Goal: Task Accomplishment & Management: Complete application form

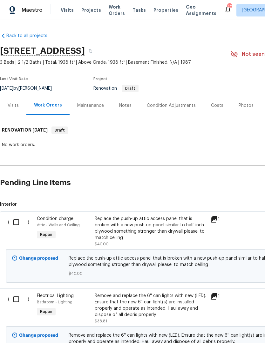
click at [17, 221] on input "checkbox" at bounding box center [19, 222] width 18 height 13
checkbox input "true"
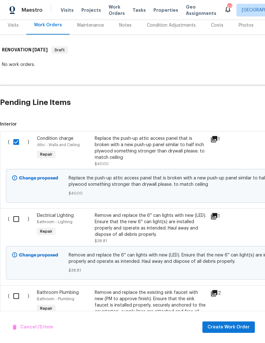
scroll to position [81, 0]
click at [17, 218] on input "checkbox" at bounding box center [19, 218] width 18 height 13
checkbox input "true"
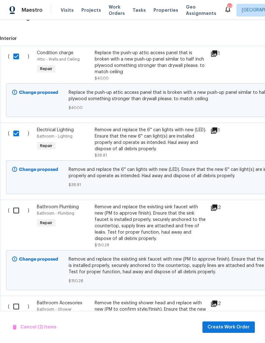
scroll to position [166, 0]
click at [17, 212] on input "checkbox" at bounding box center [19, 210] width 18 height 13
checkbox input "true"
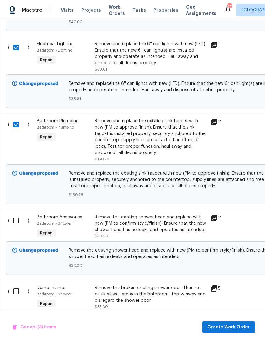
scroll to position [253, 0]
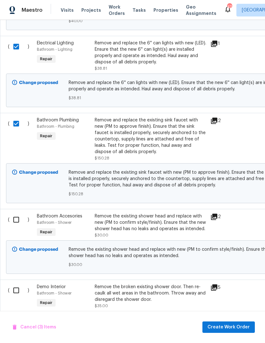
click at [17, 220] on input "checkbox" at bounding box center [19, 219] width 18 height 13
checkbox input "true"
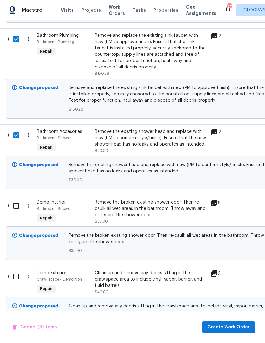
scroll to position [338, 0]
click at [17, 208] on input "checkbox" at bounding box center [19, 205] width 18 height 13
checkbox input "true"
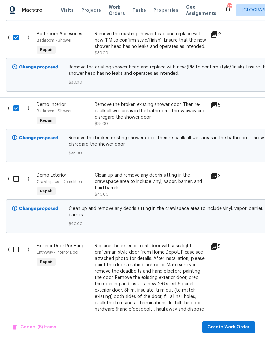
scroll to position [435, 0]
click at [18, 184] on input "checkbox" at bounding box center [19, 178] width 18 height 13
checkbox input "true"
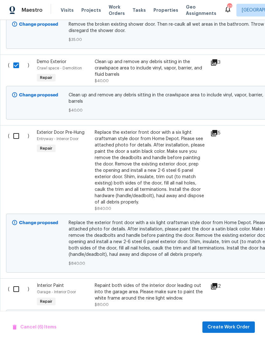
scroll to position [549, 0]
click at [15, 136] on input "checkbox" at bounding box center [19, 135] width 18 height 13
checkbox input "true"
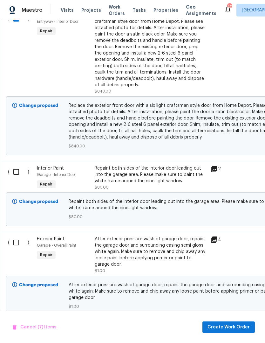
scroll to position [666, 0]
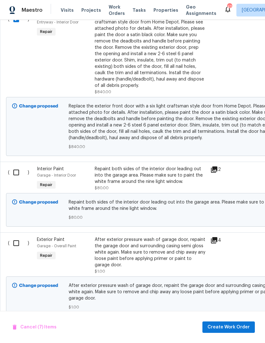
click at [17, 177] on input "checkbox" at bounding box center [19, 172] width 18 height 13
checkbox input "true"
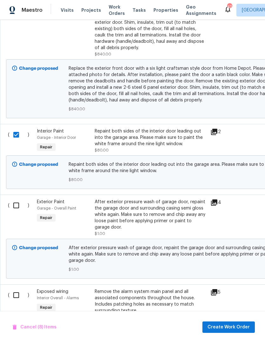
scroll to position [704, 0]
click at [17, 209] on input "checkbox" at bounding box center [19, 205] width 18 height 13
checkbox input "true"
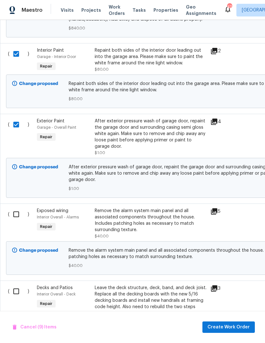
scroll to position [797, 0]
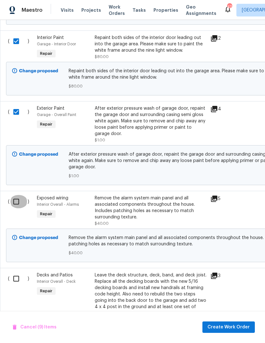
click at [19, 203] on input "checkbox" at bounding box center [19, 201] width 18 height 13
checkbox input "true"
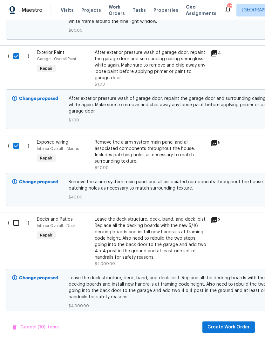
scroll to position [869, 0]
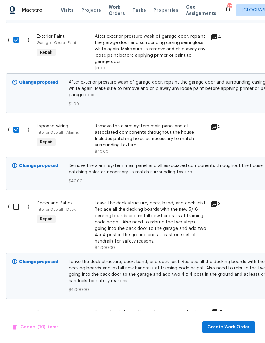
click at [17, 211] on input "checkbox" at bounding box center [19, 206] width 18 height 13
checkbox input "true"
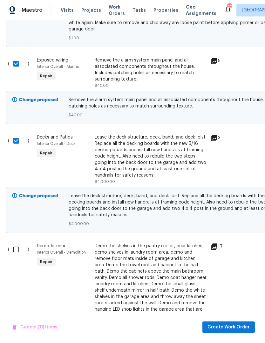
scroll to position [0, 0]
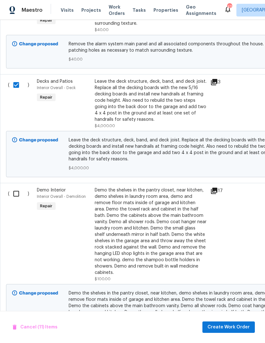
click at [17, 199] on input "checkbox" at bounding box center [19, 193] width 18 height 13
checkbox input "true"
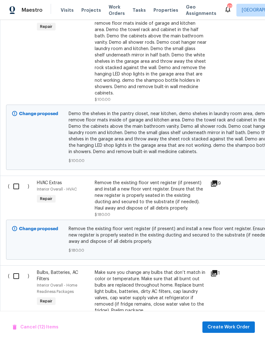
click at [18, 192] on input "checkbox" at bounding box center [19, 186] width 18 height 13
checkbox input "true"
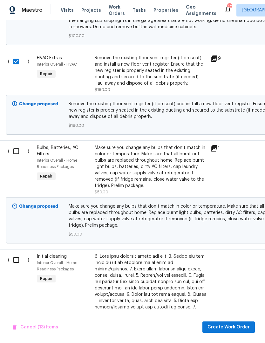
click at [19, 156] on input "checkbox" at bounding box center [19, 151] width 18 height 13
checkbox input "true"
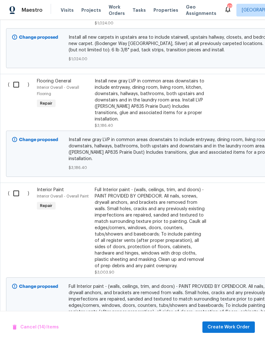
click at [15, 187] on input "checkbox" at bounding box center [19, 193] width 18 height 13
checkbox input "true"
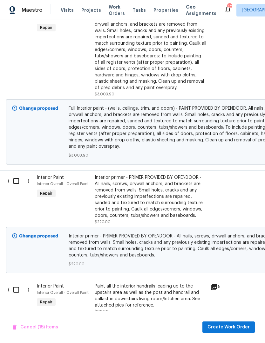
click at [17, 175] on input "checkbox" at bounding box center [19, 181] width 18 height 13
checkbox input "true"
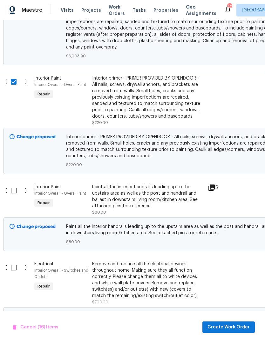
click at [14, 184] on input "checkbox" at bounding box center [16, 190] width 18 height 13
checkbox input "true"
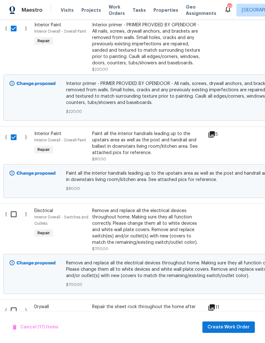
click at [13, 208] on input "checkbox" at bounding box center [16, 214] width 18 height 13
checkbox input "true"
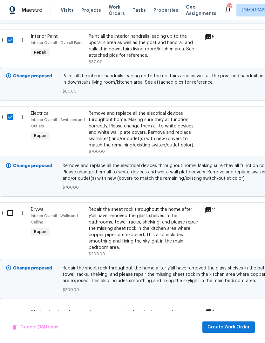
click at [11, 207] on input "checkbox" at bounding box center [12, 213] width 18 height 13
checkbox input "true"
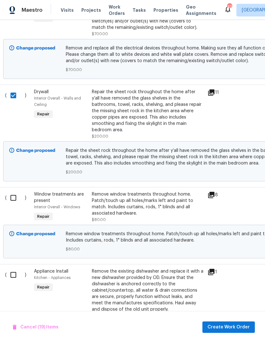
click at [15, 191] on input "checkbox" at bounding box center [16, 197] width 18 height 13
checkbox input "true"
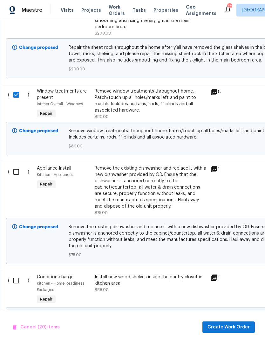
click at [19, 165] on input "checkbox" at bounding box center [19, 171] width 18 height 13
checkbox input "true"
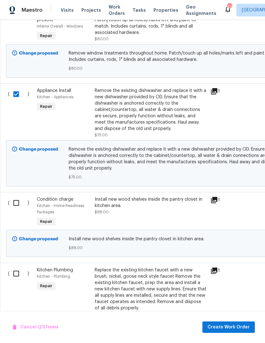
click at [18, 196] on input "checkbox" at bounding box center [19, 202] width 18 height 13
checkbox input "true"
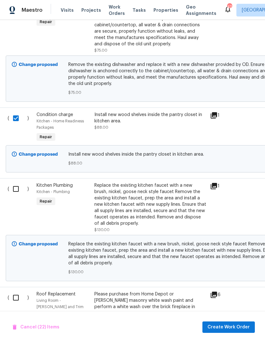
click at [17, 182] on input "checkbox" at bounding box center [18, 188] width 18 height 13
checkbox input "true"
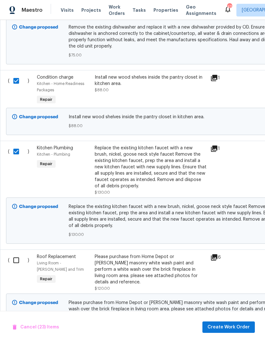
click at [17, 254] on input "checkbox" at bounding box center [19, 260] width 18 height 13
click at [19, 254] on input "checkbox" at bounding box center [19, 260] width 18 height 13
checkbox input "false"
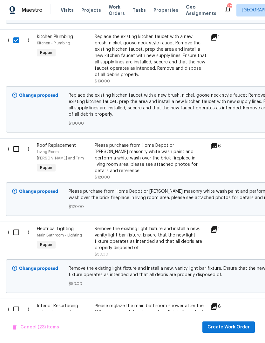
click at [17, 226] on input "checkbox" at bounding box center [19, 232] width 18 height 13
checkbox input "true"
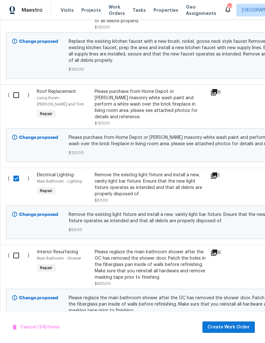
click at [17, 249] on input "checkbox" at bounding box center [19, 255] width 18 height 13
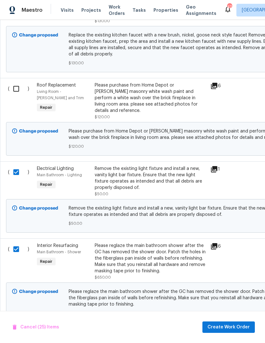
click at [15, 243] on input "checkbox" at bounding box center [19, 249] width 18 height 13
checkbox input "false"
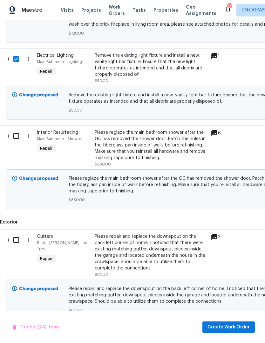
click at [19, 234] on input "checkbox" at bounding box center [19, 240] width 18 height 13
checkbox input "true"
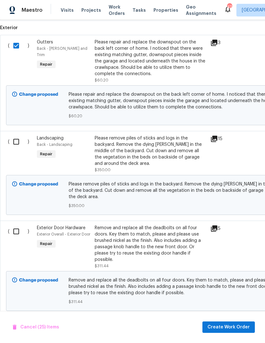
click at [17, 225] on input "checkbox" at bounding box center [19, 231] width 18 height 13
checkbox input "true"
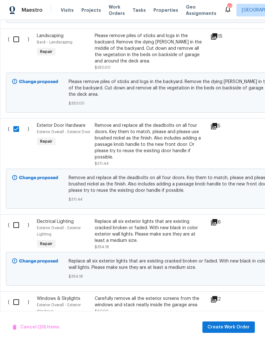
click at [16, 219] on input "checkbox" at bounding box center [19, 225] width 18 height 13
checkbox input "true"
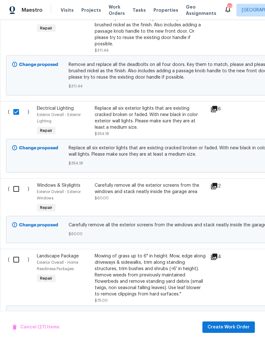
click at [16, 182] on input "checkbox" at bounding box center [19, 188] width 18 height 13
checkbox input "true"
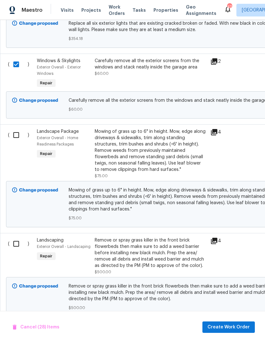
scroll to position [3607, 0]
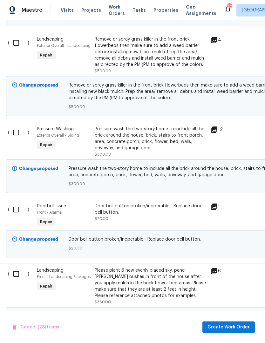
click at [16, 203] on input "checkbox" at bounding box center [19, 209] width 18 height 13
checkbox input "true"
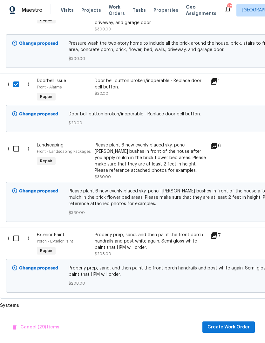
click at [18, 232] on input "checkbox" at bounding box center [19, 238] width 18 height 13
checkbox input "true"
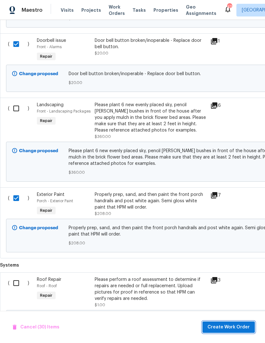
click at [224, 328] on span "Create Work Order" at bounding box center [228, 328] width 42 height 8
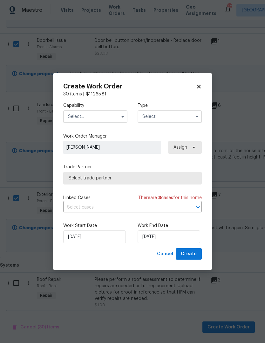
click at [76, 116] on input "text" at bounding box center [95, 116] width 64 height 13
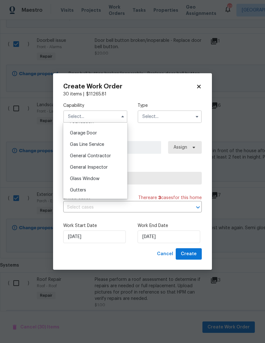
click at [77, 156] on span "General Contractor" at bounding box center [90, 156] width 41 height 4
type input "General Contractor"
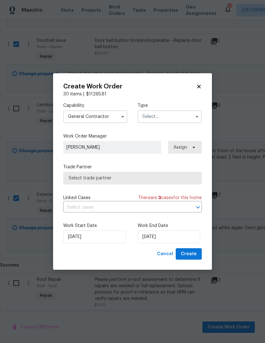
click at [162, 116] on input "text" at bounding box center [169, 116] width 64 height 13
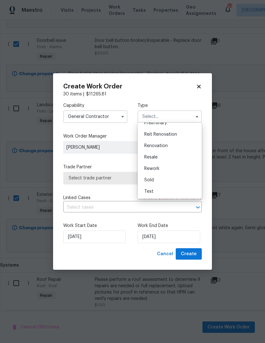
scroll to position [144, 0]
click at [162, 144] on span "Renovation" at bounding box center [155, 146] width 23 height 4
type input "Renovation"
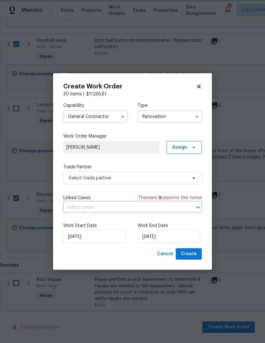
scroll to position [0, 0]
click at [173, 238] on input "[DATE]" at bounding box center [168, 237] width 63 height 13
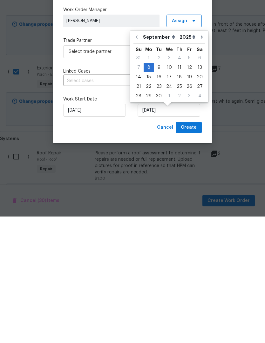
click at [161, 199] on div "16" at bounding box center [159, 203] width 10 height 9
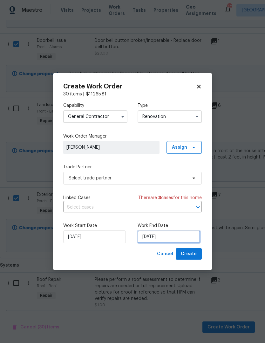
click at [171, 240] on input "[DATE]" at bounding box center [168, 237] width 63 height 13
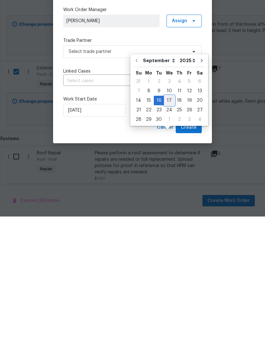
click at [168, 223] on div "17" at bounding box center [169, 227] width 10 height 9
type input "[DATE]"
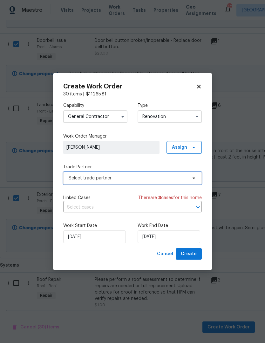
click at [75, 182] on span "Select trade partner" at bounding box center [132, 178] width 138 height 13
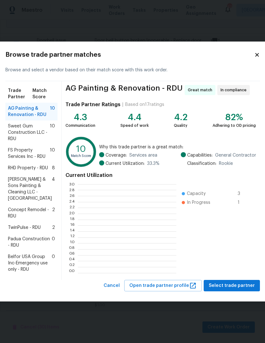
scroll to position [89, 98]
click at [27, 123] on span "Sweet Gum Construction LLC - RDU" at bounding box center [29, 132] width 42 height 19
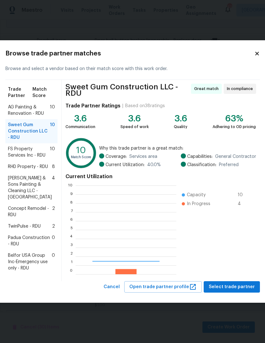
scroll to position [89, 101]
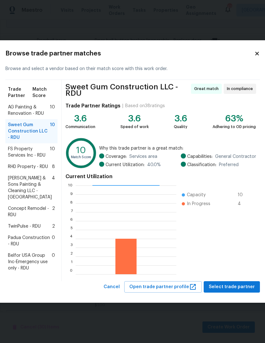
click at [24, 194] on span "[PERSON_NAME] & Sons Painting & Cleaning LLC - [GEOGRAPHIC_DATA]" at bounding box center [30, 187] width 44 height 25
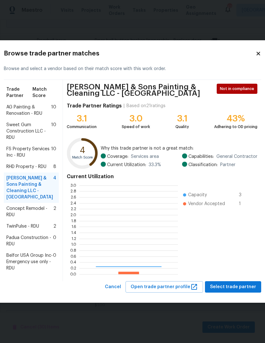
scroll to position [89, 98]
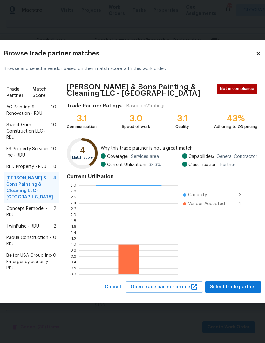
click at [18, 104] on span "AG Painting & Renovation - RDU" at bounding box center [28, 110] width 45 height 13
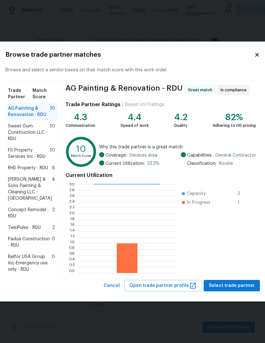
click at [21, 130] on span "Sweet Gum Construction LLC - RDU" at bounding box center [29, 132] width 42 height 19
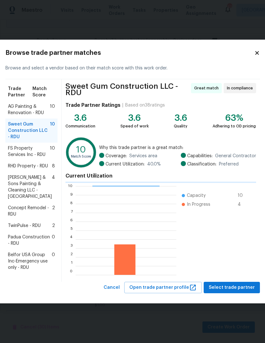
scroll to position [89, 101]
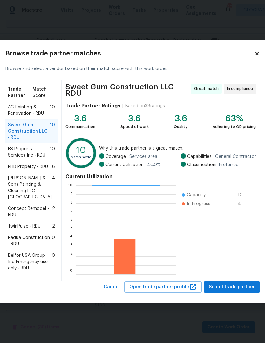
click at [23, 104] on span "AG Painting & Renovation - RDU" at bounding box center [29, 110] width 42 height 13
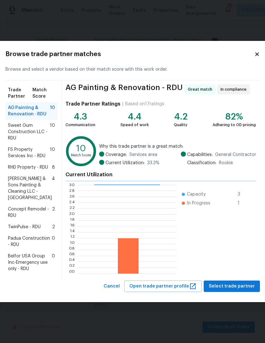
scroll to position [89, 98]
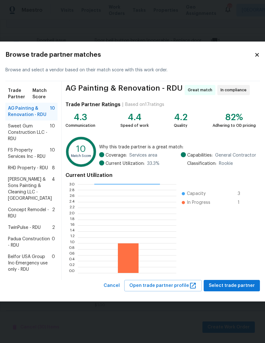
click at [24, 126] on span "Sweet Gum Construction LLC - RDU" at bounding box center [29, 132] width 42 height 19
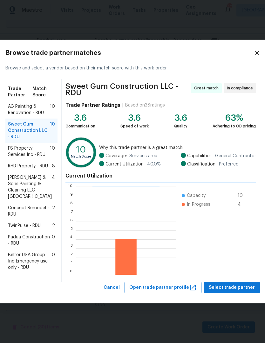
scroll to position [89, 101]
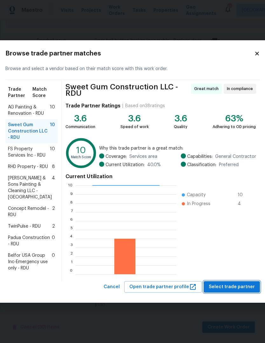
click at [225, 291] on span "Select trade partner" at bounding box center [232, 287] width 46 height 8
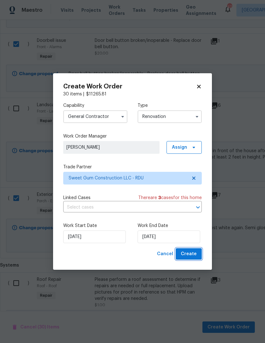
click at [192, 257] on span "Create" at bounding box center [189, 254] width 16 height 8
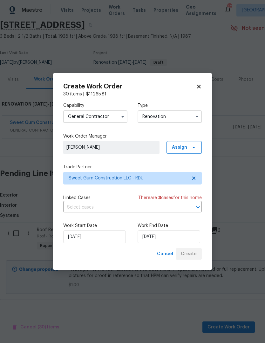
scroll to position [0, 0]
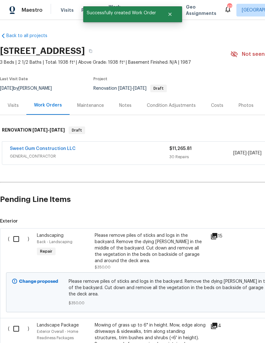
click at [17, 233] on input "checkbox" at bounding box center [19, 239] width 18 height 13
checkbox input "true"
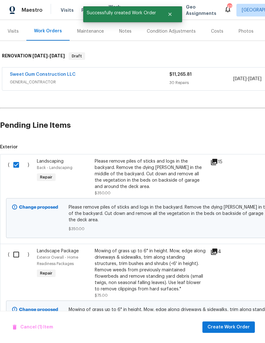
scroll to position [74, 0]
click at [17, 248] on input "checkbox" at bounding box center [19, 254] width 18 height 13
checkbox input "true"
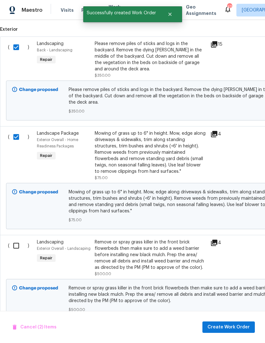
scroll to position [192, 0]
click at [17, 239] on input "checkbox" at bounding box center [19, 245] width 18 height 13
checkbox input "true"
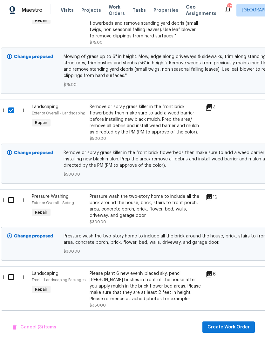
scroll to position [328, 4]
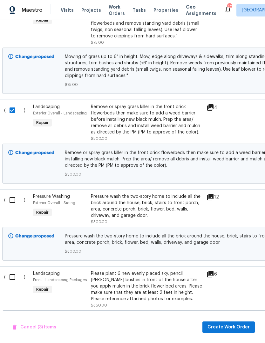
click at [16, 194] on input "checkbox" at bounding box center [15, 200] width 18 height 13
checkbox input "true"
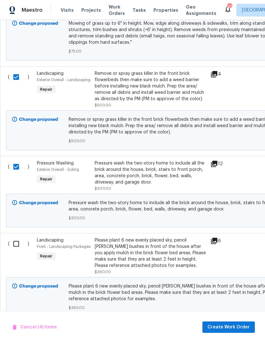
scroll to position [361, 0]
click at [17, 237] on input "checkbox" at bounding box center [19, 243] width 18 height 13
checkbox input "true"
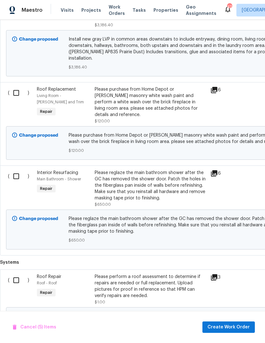
scroll to position [1190, 0]
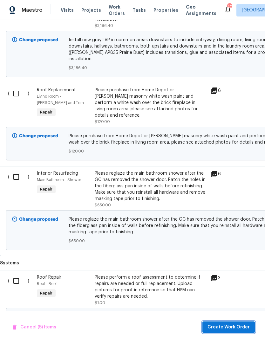
click at [221, 328] on span "Create Work Order" at bounding box center [228, 328] width 42 height 8
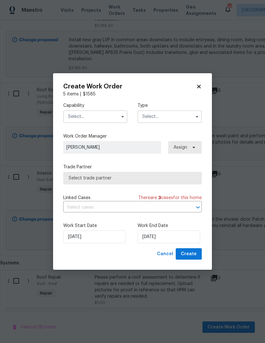
click at [80, 119] on input "text" at bounding box center [95, 116] width 64 height 13
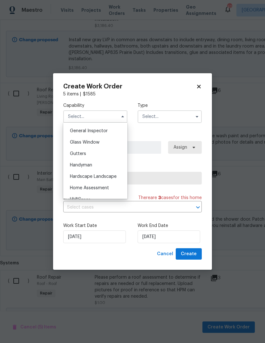
scroll to position [314, 0]
click at [75, 175] on span "Hardscape Landscape" at bounding box center [93, 176] width 47 height 4
type input "Hardscape Landscape"
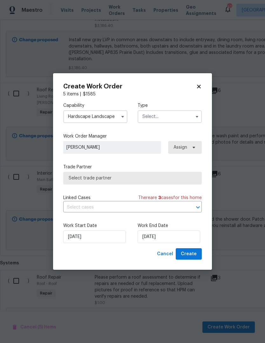
click at [169, 110] on input "text" at bounding box center [169, 116] width 64 height 13
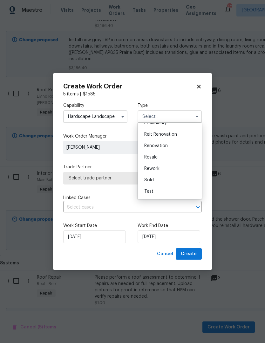
scroll to position [144, 0]
click at [155, 144] on span "Renovation" at bounding box center [155, 146] width 23 height 4
type input "Renovation"
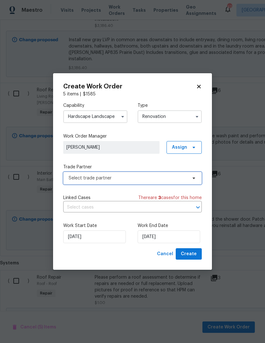
click at [78, 179] on span "Select trade partner" at bounding box center [128, 178] width 118 height 6
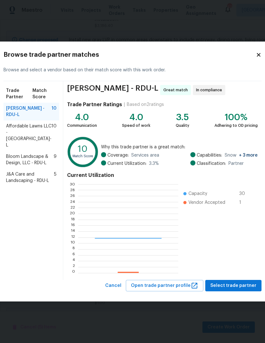
scroll to position [89, 100]
click at [14, 144] on span "Affordable Lawns LLC - [GEOGRAPHIC_DATA]-L" at bounding box center [28, 135] width 45 height 25
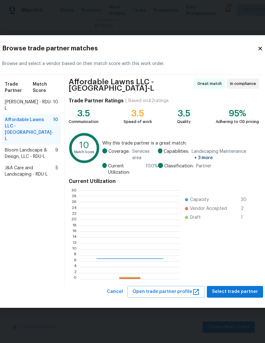
scroll to position [1, 1]
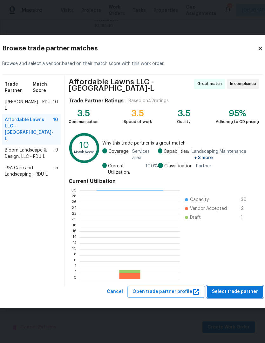
click at [226, 291] on span "Select trade partner" at bounding box center [235, 292] width 46 height 8
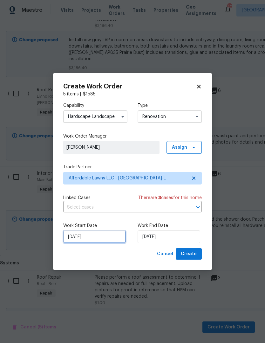
click at [88, 238] on input "[DATE]" at bounding box center [94, 237] width 63 height 13
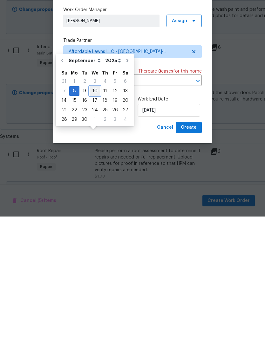
click at [94, 213] on div "10" at bounding box center [94, 217] width 10 height 9
type input "[DATE]"
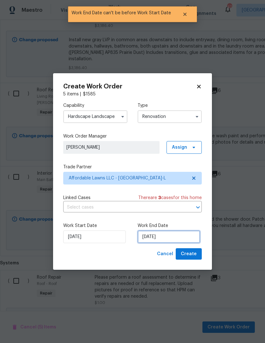
click at [178, 238] on input "[DATE]" at bounding box center [168, 237] width 63 height 13
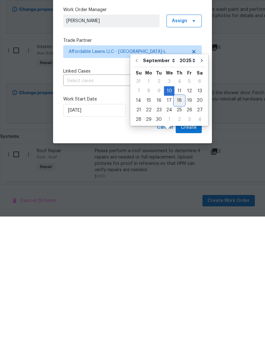
click at [181, 223] on div "18" at bounding box center [179, 227] width 10 height 9
type input "[DATE]"
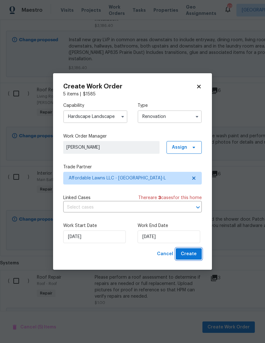
click at [193, 256] on span "Create" at bounding box center [189, 254] width 16 height 8
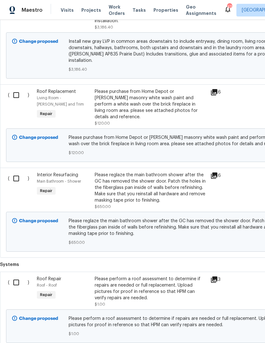
click at [16, 172] on input "checkbox" at bounding box center [19, 178] width 18 height 13
checkbox input "true"
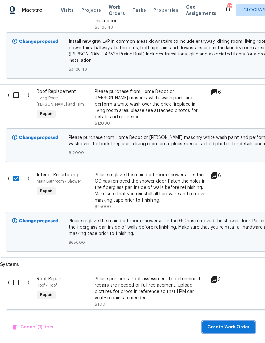
click at [232, 328] on span "Create Work Order" at bounding box center [228, 328] width 42 height 8
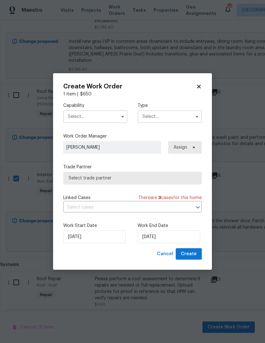
click at [83, 114] on input "text" at bounding box center [95, 116] width 64 height 13
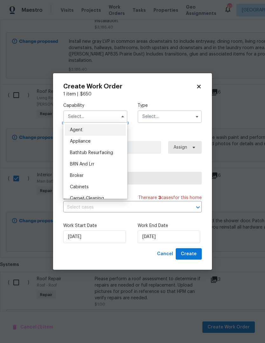
scroll to position [0, 0]
click at [84, 154] on span "Bathtub Resurfacing" at bounding box center [91, 153] width 43 height 4
type input "Bathtub Resurfacing"
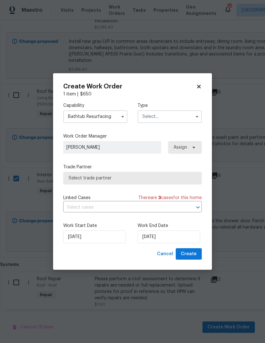
click at [159, 117] on input "text" at bounding box center [169, 116] width 64 height 13
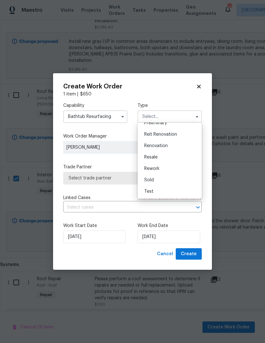
scroll to position [144, 0]
click at [155, 145] on span "Renovation" at bounding box center [155, 146] width 23 height 4
type input "Renovation"
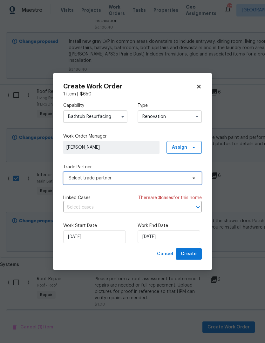
click at [117, 179] on span "Select trade partner" at bounding box center [128, 178] width 118 height 6
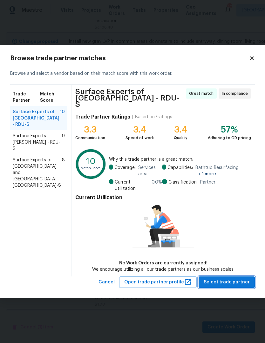
click at [230, 280] on span "Select trade partner" at bounding box center [226, 283] width 46 height 8
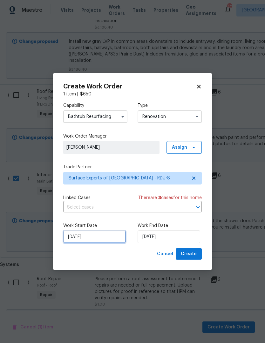
click at [85, 240] on input "[DATE]" at bounding box center [94, 237] width 63 height 13
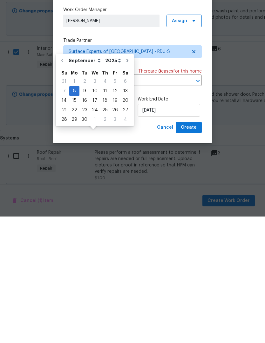
click at [93, 248] on div "Cancel Create" at bounding box center [132, 254] width 138 height 12
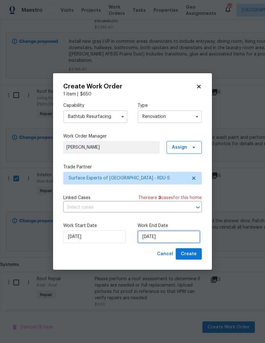
click at [175, 239] on input "[DATE]" at bounding box center [168, 237] width 63 height 13
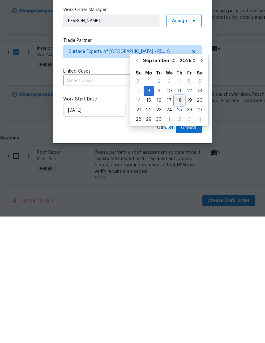
click at [180, 223] on div "18" at bounding box center [179, 227] width 10 height 9
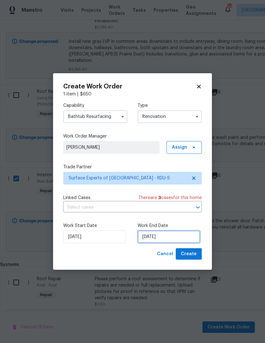
click at [180, 236] on input "[DATE]" at bounding box center [168, 237] width 63 height 13
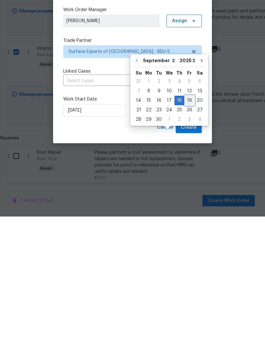
click at [190, 223] on div "19" at bounding box center [189, 227] width 10 height 9
type input "[DATE]"
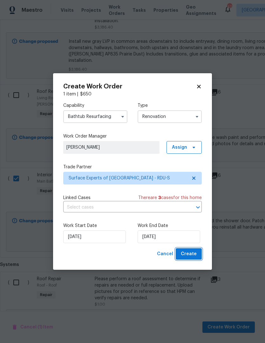
click at [191, 255] on span "Create" at bounding box center [189, 254] width 16 height 8
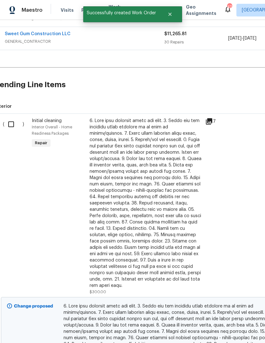
scroll to position [163, 4]
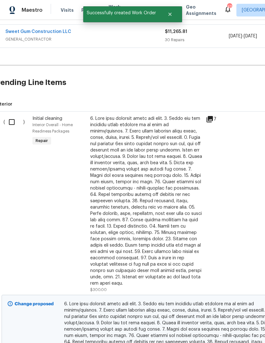
click at [15, 116] on input "checkbox" at bounding box center [14, 122] width 18 height 13
checkbox input "true"
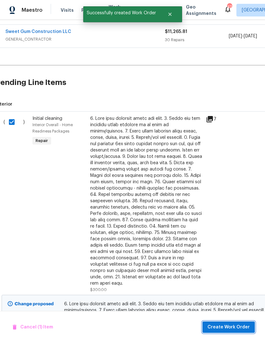
click at [224, 330] on span "Create Work Order" at bounding box center [228, 328] width 42 height 8
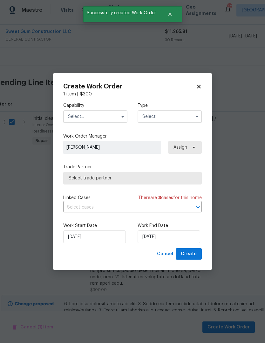
click at [89, 117] on input "text" at bounding box center [95, 116] width 64 height 13
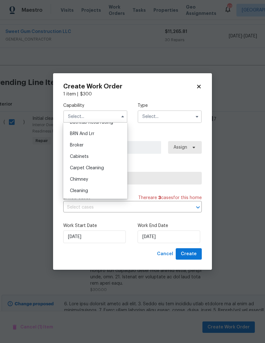
scroll to position [32, 0]
click at [77, 191] on span "Cleaning" at bounding box center [79, 190] width 18 height 4
type input "Cleaning"
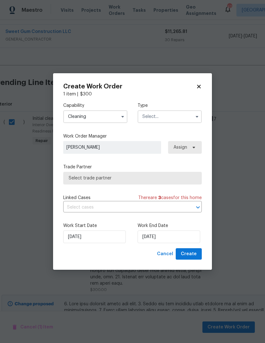
click at [156, 119] on input "text" at bounding box center [169, 116] width 64 height 13
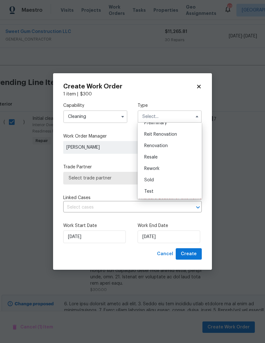
scroll to position [144, 0]
click at [153, 148] on span "Renovation" at bounding box center [155, 146] width 23 height 4
type input "Renovation"
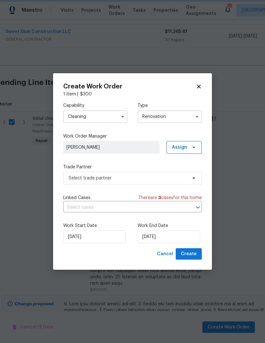
scroll to position [0, 0]
click at [141, 165] on label "Trade Partner" at bounding box center [132, 167] width 138 height 6
click at [88, 183] on span "Select trade partner" at bounding box center [132, 178] width 138 height 13
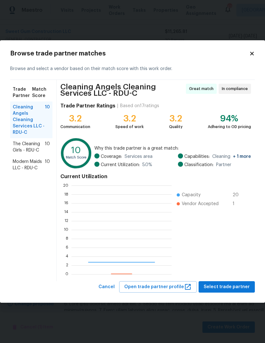
scroll to position [89, 100]
click at [27, 162] on span "Modern Maids LLC - RDU-C" at bounding box center [29, 165] width 32 height 13
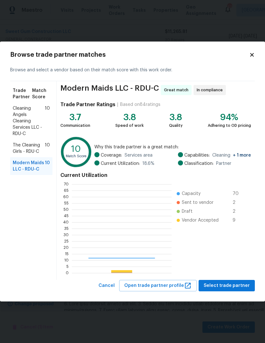
scroll to position [89, 100]
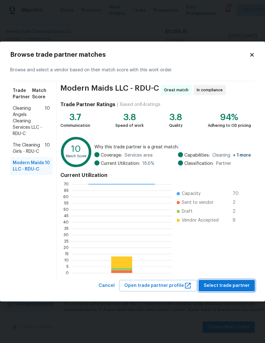
click at [228, 286] on span "Select trade partner" at bounding box center [226, 286] width 46 height 8
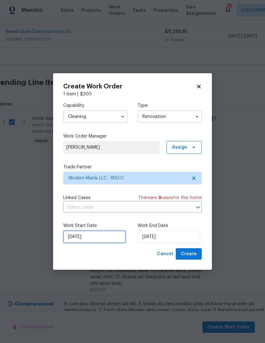
click at [80, 243] on input "[DATE]" at bounding box center [94, 237] width 63 height 13
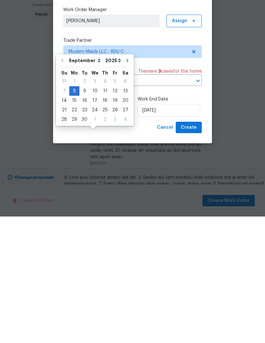
click at [115, 213] on div "12" at bounding box center [115, 217] width 10 height 9
type input "[DATE]"
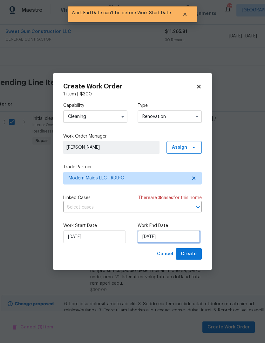
click at [181, 236] on input "[DATE]" at bounding box center [168, 237] width 63 height 13
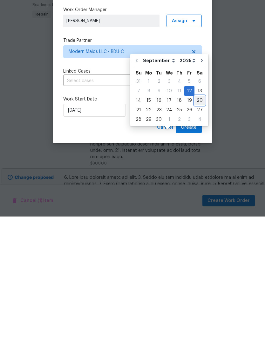
click at [197, 223] on div "20" at bounding box center [199, 227] width 10 height 9
type input "[DATE]"
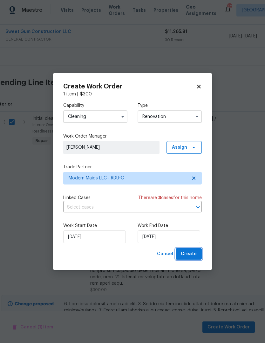
click at [193, 256] on span "Create" at bounding box center [189, 254] width 16 height 8
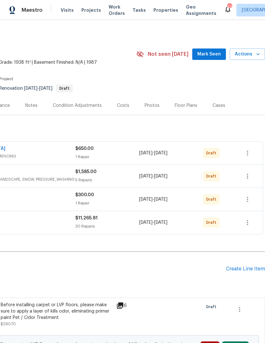
scroll to position [0, 94]
click at [249, 219] on icon "button" at bounding box center [247, 223] width 8 height 8
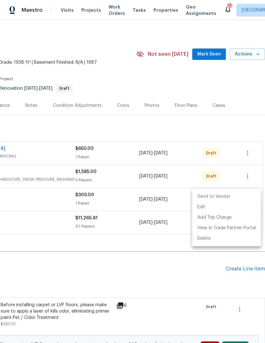
click at [239, 199] on li "Send to Vendor" at bounding box center [226, 197] width 69 height 10
click at [237, 200] on li "Send to Vendor" at bounding box center [226, 197] width 69 height 10
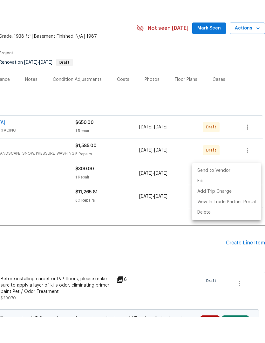
click at [51, 232] on div at bounding box center [132, 171] width 265 height 343
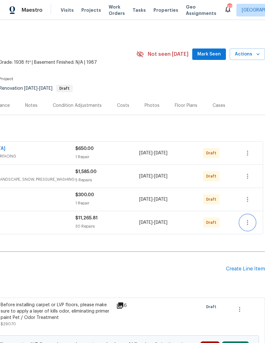
click at [250, 219] on icon "button" at bounding box center [247, 223] width 8 height 8
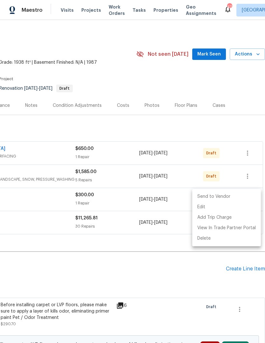
click at [230, 198] on li "Send to Vendor" at bounding box center [226, 197] width 69 height 10
click at [207, 197] on li "Send to Vendor" at bounding box center [226, 197] width 69 height 10
click at [207, 198] on li "Send to Vendor" at bounding box center [226, 197] width 69 height 10
click at [169, 250] on div at bounding box center [132, 171] width 265 height 343
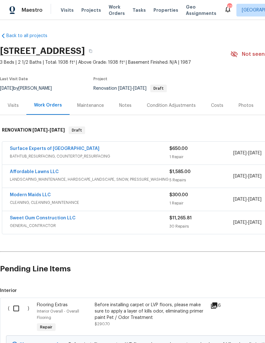
scroll to position [0, 0]
click at [38, 216] on link "Sweet Gum Construction LLC" at bounding box center [43, 218] width 66 height 4
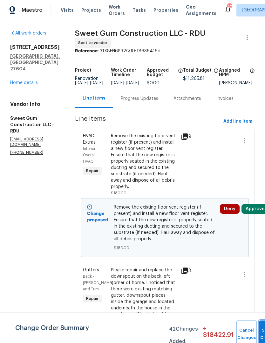
click at [259, 326] on button "Submit Changes" at bounding box center [269, 334] width 20 height 27
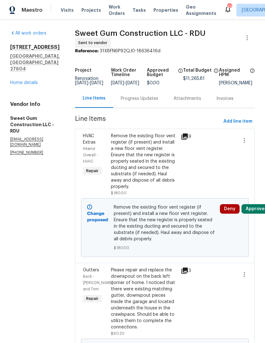
click at [256, 214] on button "Approve" at bounding box center [254, 209] width 27 height 10
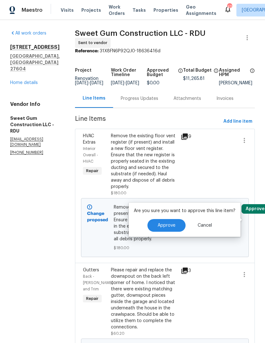
click at [173, 226] on span "Approve" at bounding box center [166, 225] width 18 height 5
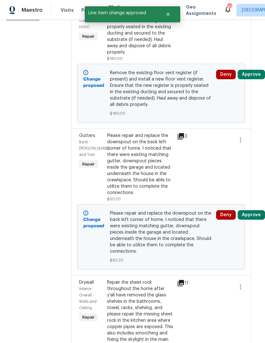
scroll to position [135, 5]
click at [253, 220] on button "Approve" at bounding box center [250, 215] width 27 height 10
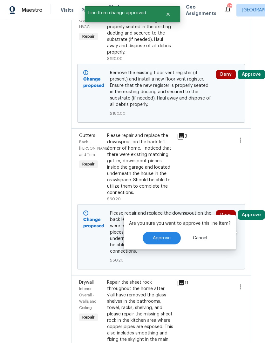
click at [168, 237] on span "Approve" at bounding box center [162, 238] width 18 height 5
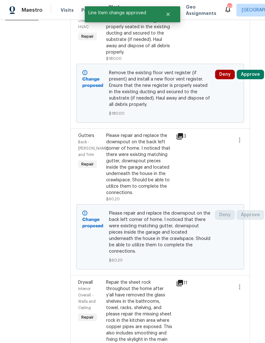
scroll to position [0, 0]
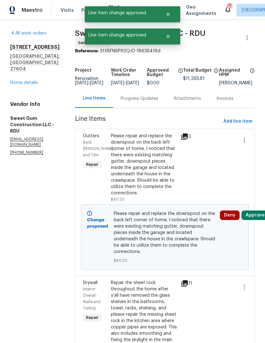
click at [255, 220] on button "Approve" at bounding box center [254, 216] width 27 height 10
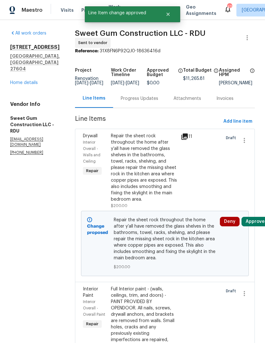
click at [255, 227] on button "Approve" at bounding box center [254, 222] width 27 height 10
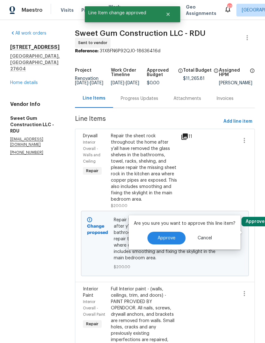
click at [174, 240] on button "Approve" at bounding box center [166, 238] width 38 height 13
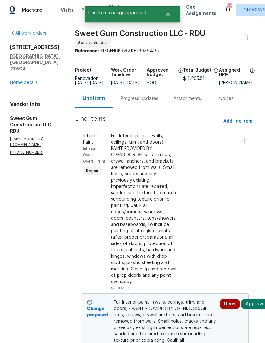
click at [252, 309] on button "Approve" at bounding box center [254, 305] width 27 height 10
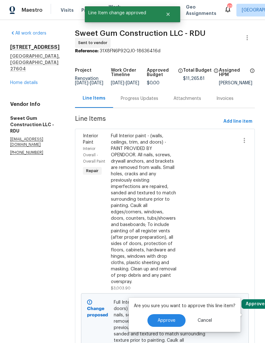
click at [176, 320] on button "Approve" at bounding box center [166, 321] width 38 height 13
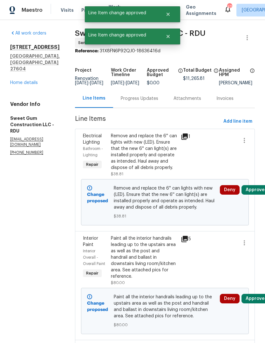
click at [254, 195] on button "Approve" at bounding box center [254, 190] width 27 height 10
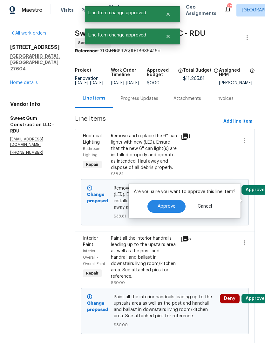
click at [176, 209] on button "Approve" at bounding box center [166, 206] width 38 height 13
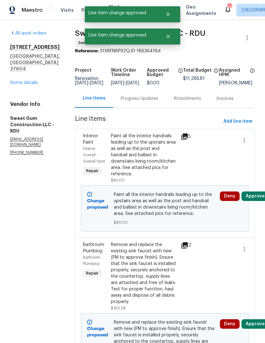
click at [255, 201] on button "Approve" at bounding box center [254, 197] width 27 height 10
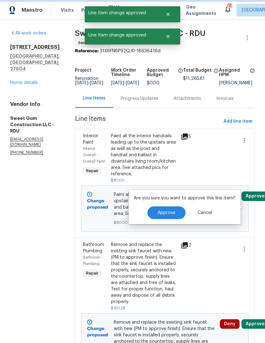
click at [172, 218] on button "Approve" at bounding box center [166, 213] width 38 height 13
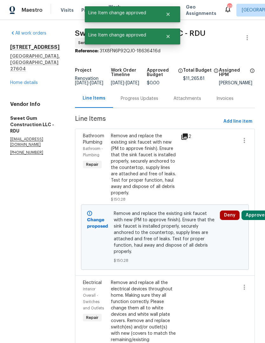
click at [256, 220] on button "Approve" at bounding box center [254, 216] width 27 height 10
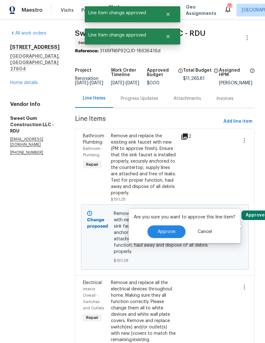
click at [175, 233] on button "Approve" at bounding box center [166, 232] width 38 height 13
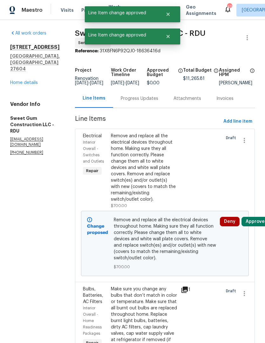
click at [253, 227] on button "Approve" at bounding box center [254, 222] width 27 height 10
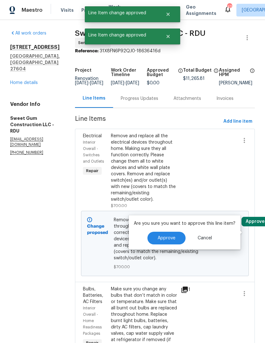
click at [171, 238] on span "Approve" at bounding box center [166, 238] width 18 height 5
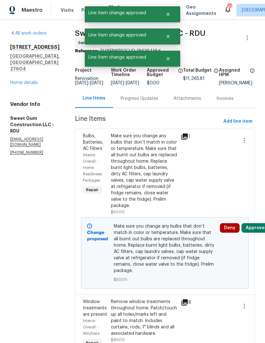
click at [252, 233] on button "Approve" at bounding box center [254, 228] width 27 height 10
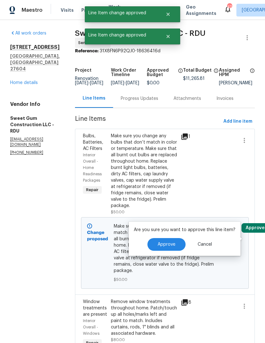
click at [175, 246] on button "Approve" at bounding box center [166, 244] width 38 height 13
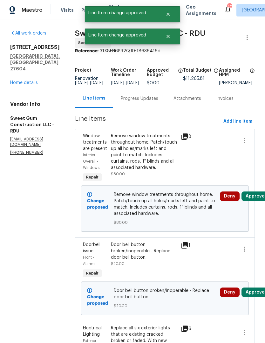
click at [256, 201] on button "Approve" at bounding box center [254, 197] width 27 height 10
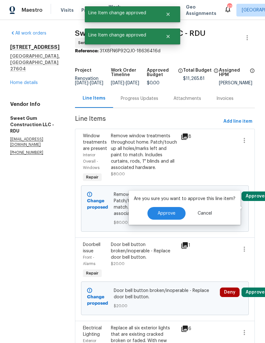
click at [176, 213] on button "Approve" at bounding box center [166, 213] width 38 height 13
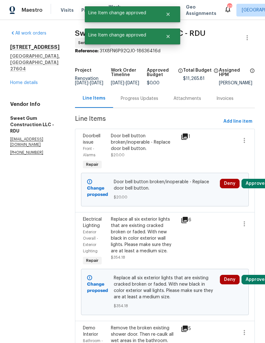
click at [252, 186] on button "Approve" at bounding box center [254, 184] width 27 height 10
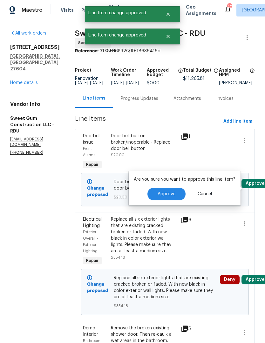
click at [177, 193] on button "Approve" at bounding box center [166, 194] width 38 height 13
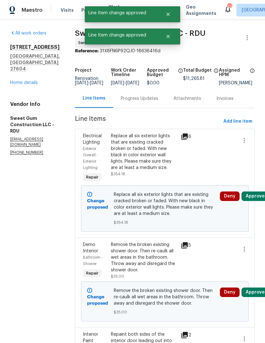
click at [253, 201] on button "Approve" at bounding box center [254, 197] width 27 height 10
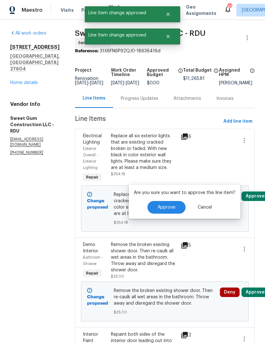
click at [175, 211] on button "Approve" at bounding box center [166, 207] width 38 height 13
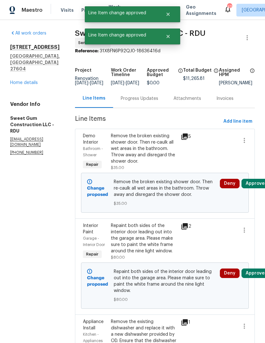
click at [256, 189] on button "Approve" at bounding box center [254, 184] width 27 height 10
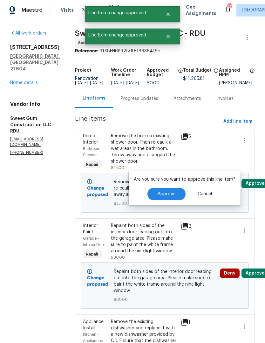
click at [171, 200] on button "Approve" at bounding box center [166, 194] width 38 height 13
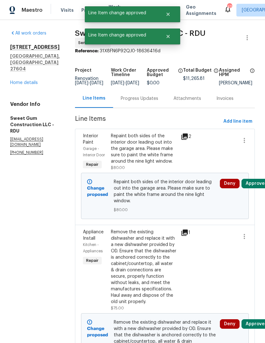
click at [250, 189] on button "Approve" at bounding box center [254, 184] width 27 height 10
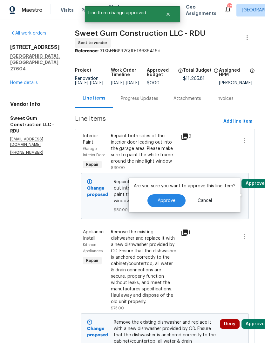
click at [173, 202] on span "Approve" at bounding box center [166, 201] width 18 height 5
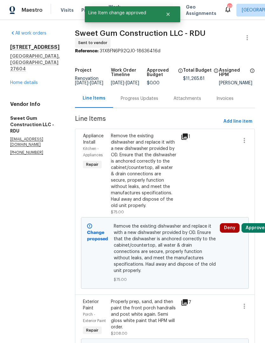
click at [250, 233] on button "Approve" at bounding box center [254, 228] width 27 height 10
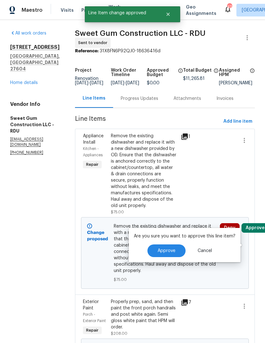
click at [172, 249] on span "Approve" at bounding box center [166, 251] width 18 height 5
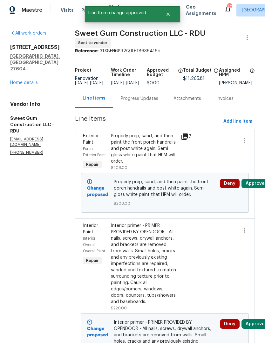
click at [251, 189] on button "Approve" at bounding box center [254, 184] width 27 height 10
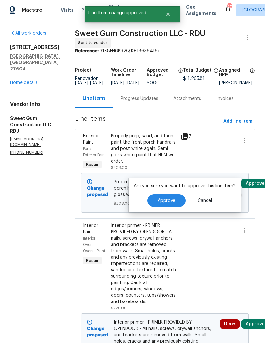
click at [177, 207] on button "Approve" at bounding box center [166, 201] width 38 height 13
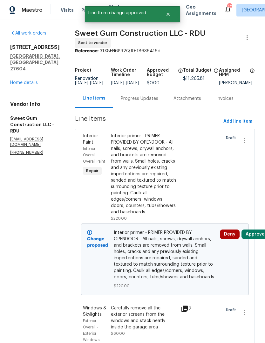
click at [248, 239] on button "Approve" at bounding box center [254, 235] width 27 height 10
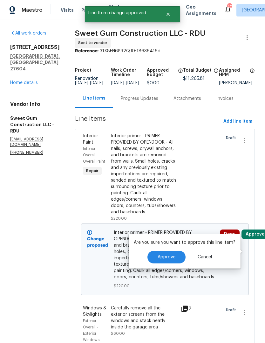
click at [168, 255] on span "Approve" at bounding box center [166, 257] width 18 height 5
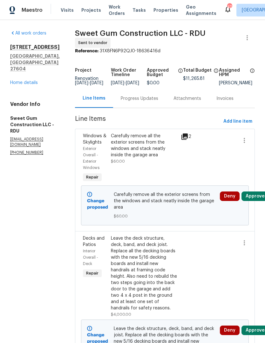
click at [255, 201] on button "Approve" at bounding box center [254, 197] width 27 height 10
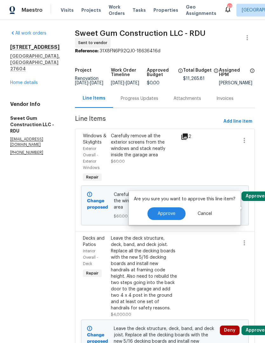
click at [171, 213] on span "Approve" at bounding box center [166, 214] width 18 height 5
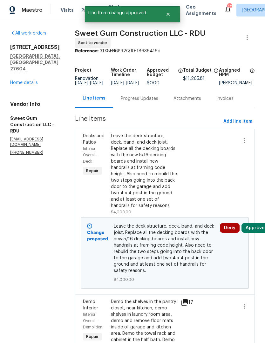
click at [250, 233] on button "Approve" at bounding box center [254, 228] width 27 height 10
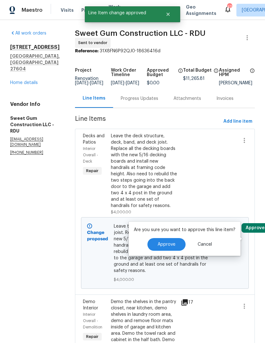
click at [171, 246] on span "Approve" at bounding box center [166, 244] width 18 height 5
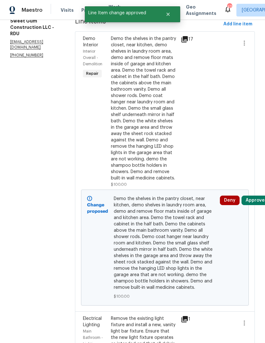
scroll to position [97, 0]
click at [255, 205] on button "Approve" at bounding box center [254, 201] width 27 height 10
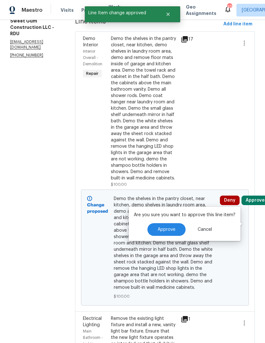
click at [176, 233] on button "Approve" at bounding box center [166, 229] width 38 height 13
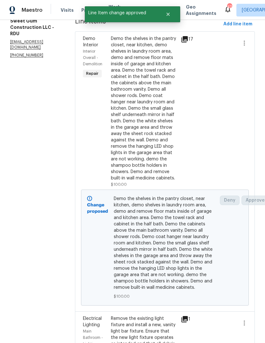
scroll to position [0, 0]
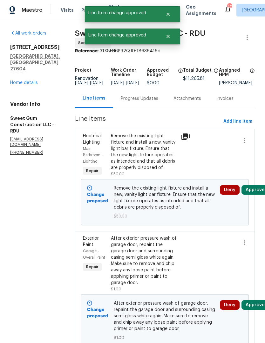
click at [255, 195] on button "Approve" at bounding box center [254, 190] width 27 height 10
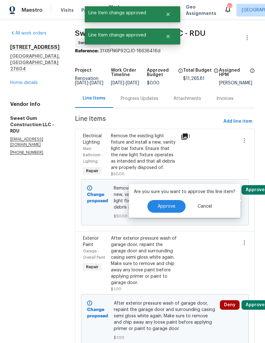
click at [175, 207] on button "Approve" at bounding box center [166, 206] width 38 height 13
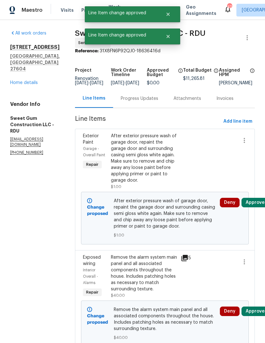
click at [252, 208] on button "Approve" at bounding box center [254, 203] width 27 height 10
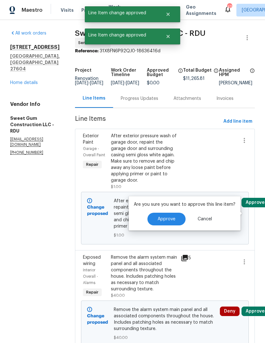
click at [171, 221] on span "Approve" at bounding box center [166, 219] width 18 height 5
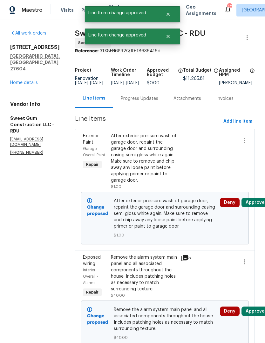
click at [253, 208] on button "Approve" at bounding box center [254, 203] width 27 height 10
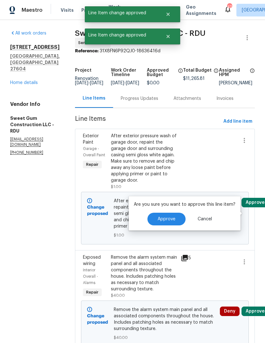
click at [176, 218] on button "Approve" at bounding box center [166, 219] width 38 height 13
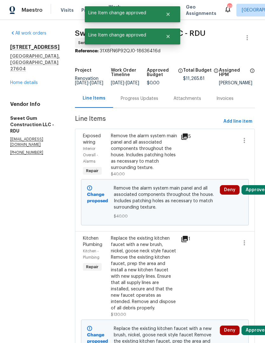
click at [256, 195] on button "Approve" at bounding box center [254, 190] width 27 height 10
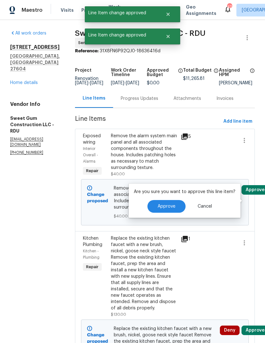
click at [171, 208] on span "Approve" at bounding box center [166, 206] width 18 height 5
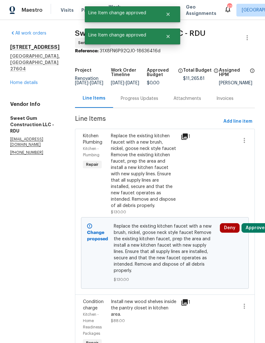
click at [252, 233] on button "Approve" at bounding box center [254, 228] width 27 height 10
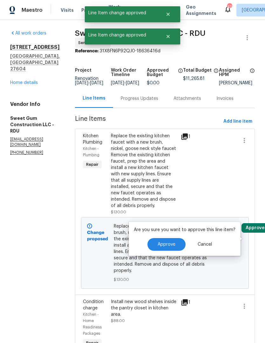
click at [167, 248] on button "Approve" at bounding box center [166, 244] width 38 height 13
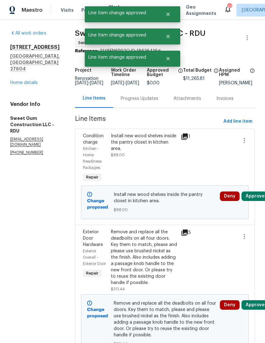
click at [255, 201] on button "Approve" at bounding box center [254, 197] width 27 height 10
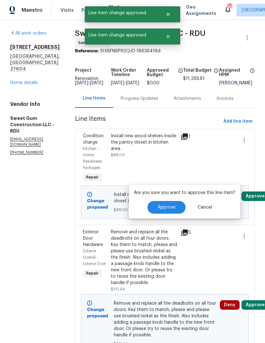
click at [170, 212] on button "Approve" at bounding box center [166, 207] width 38 height 13
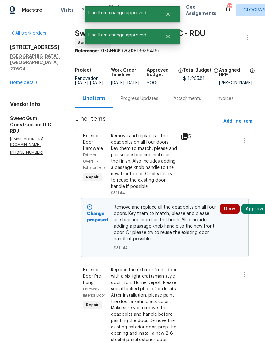
click at [253, 214] on button "Approve" at bounding box center [254, 209] width 27 height 10
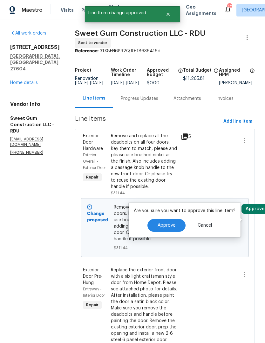
click at [166, 227] on span "Approve" at bounding box center [166, 225] width 18 height 5
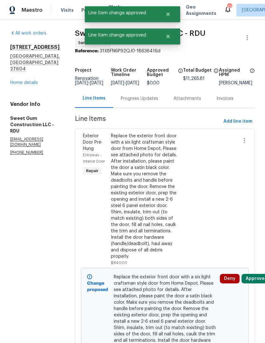
click at [251, 284] on button "Approve" at bounding box center [254, 279] width 27 height 10
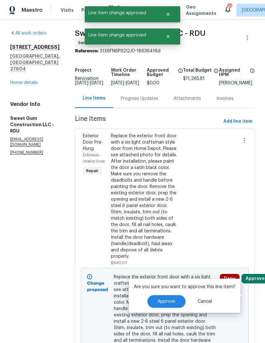
click at [173, 300] on span "Approve" at bounding box center [166, 302] width 18 height 5
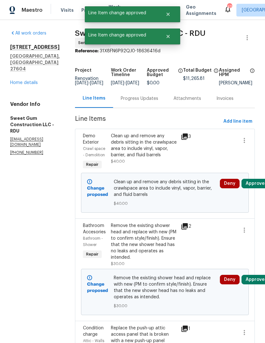
click at [256, 189] on button "Approve" at bounding box center [254, 184] width 27 height 10
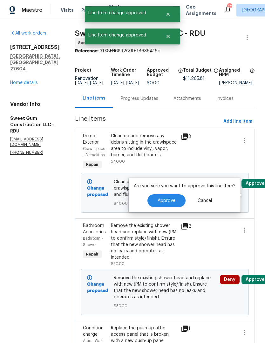
click at [165, 206] on button "Approve" at bounding box center [166, 201] width 38 height 13
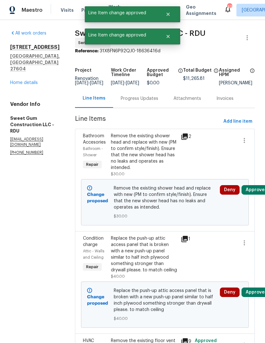
click at [254, 193] on button "Approve" at bounding box center [254, 190] width 27 height 10
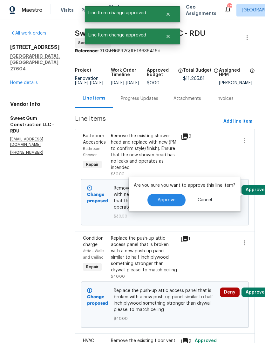
click at [179, 203] on button "Approve" at bounding box center [166, 200] width 38 height 13
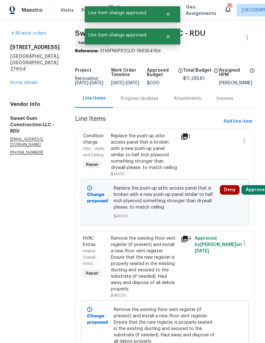
click at [255, 195] on button "Approve" at bounding box center [254, 190] width 27 height 10
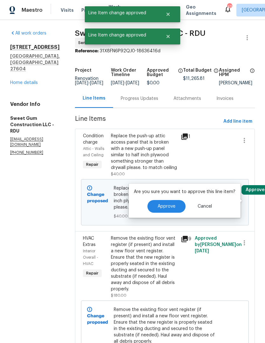
click at [176, 209] on button "Approve" at bounding box center [166, 206] width 38 height 13
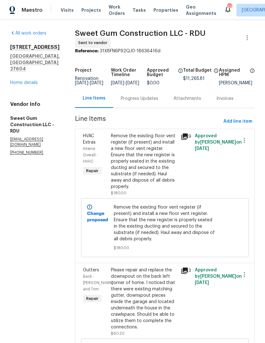
click at [153, 102] on div "Progress Updates" at bounding box center [139, 99] width 37 height 6
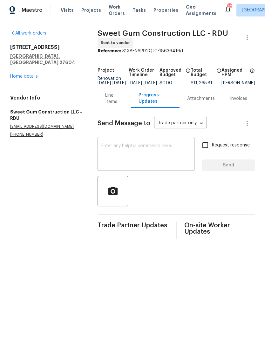
click at [106, 156] on textarea at bounding box center [145, 155] width 89 height 22
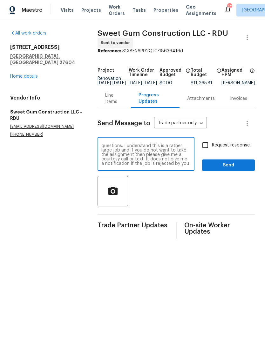
scroll to position [9, 0]
type textarea "Please look over the scope of work carefully. Let me know if you have any quest…"
click at [204, 149] on input "Request response" at bounding box center [204, 145] width 13 height 13
checkbox input "true"
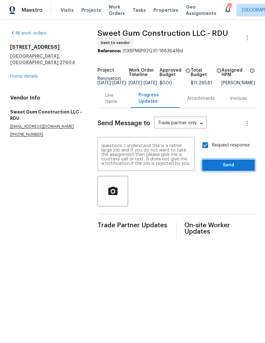
click at [219, 169] on span "Send" at bounding box center [228, 166] width 43 height 8
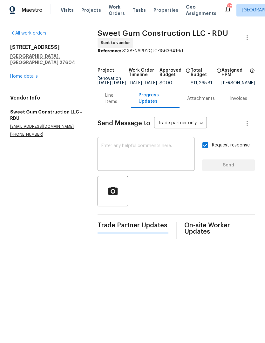
scroll to position [0, 0]
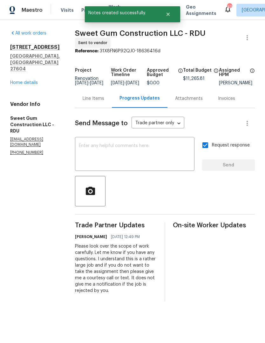
click at [176, 166] on textarea at bounding box center [135, 155] width 112 height 22
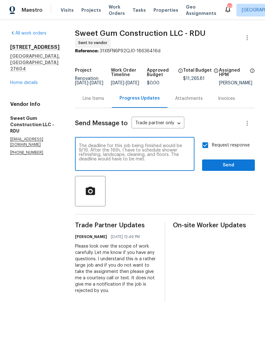
type textarea "The deadline for this job being finished would be 9/16. After the 16th, I have …"
click at [225, 169] on span "Send" at bounding box center [228, 166] width 43 height 8
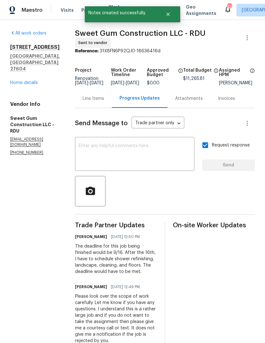
click at [23, 81] on link "Home details" at bounding box center [24, 83] width 28 height 4
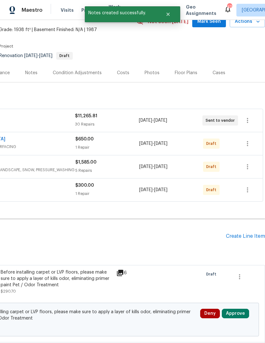
scroll to position [33, 94]
click at [249, 144] on icon "button" at bounding box center [247, 144] width 8 height 8
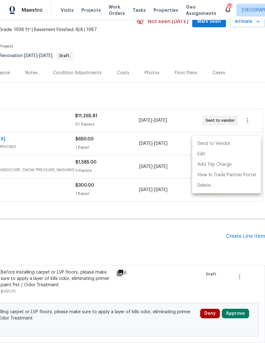
click at [225, 145] on li "Send to Vendor" at bounding box center [226, 144] width 69 height 10
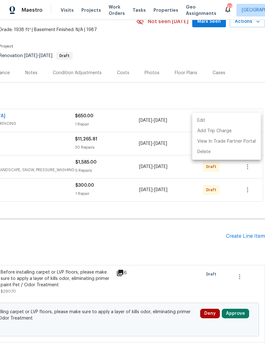
click at [209, 198] on div at bounding box center [132, 171] width 265 height 343
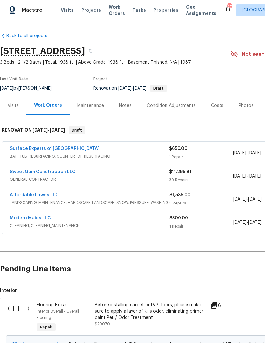
scroll to position [0, 0]
click at [46, 172] on link "Sweet Gum Construction LLC" at bounding box center [43, 172] width 66 height 4
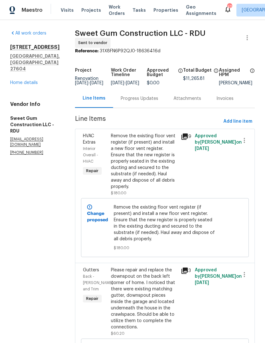
click at [21, 81] on link "Home details" at bounding box center [24, 83] width 28 height 4
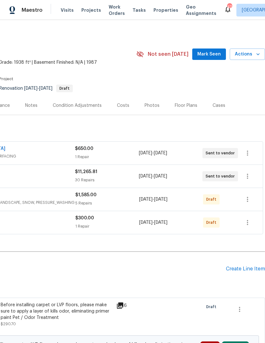
scroll to position [0, 94]
click at [249, 202] on icon "button" at bounding box center [247, 200] width 8 height 8
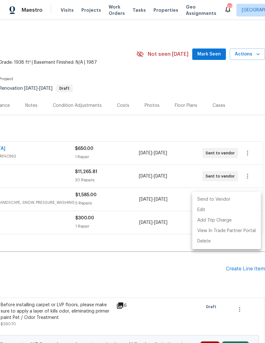
click at [232, 200] on li "Send to Vendor" at bounding box center [226, 200] width 69 height 10
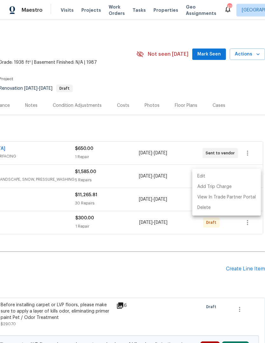
click at [221, 255] on div at bounding box center [132, 171] width 265 height 343
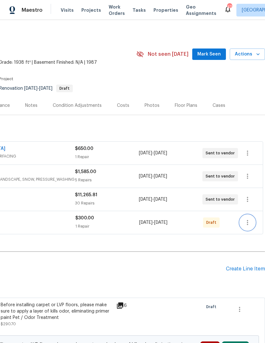
click at [249, 222] on icon "button" at bounding box center [247, 223] width 8 height 8
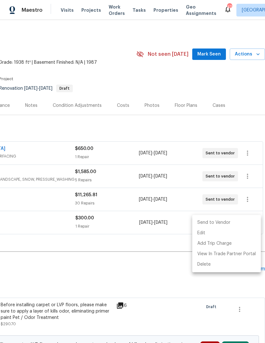
click at [236, 224] on li "Send to Vendor" at bounding box center [226, 223] width 69 height 10
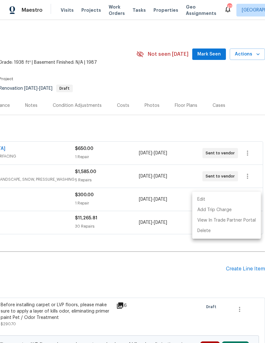
click at [218, 249] on div at bounding box center [132, 171] width 265 height 343
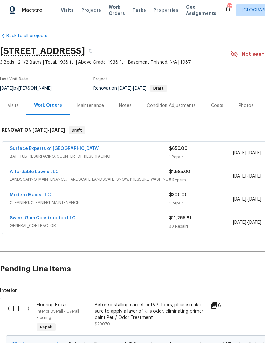
scroll to position [0, 0]
click at [50, 220] on link "Sweet Gum Construction LLC" at bounding box center [43, 218] width 66 height 4
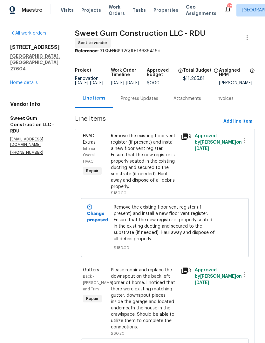
click at [145, 102] on div "Progress Updates" at bounding box center [139, 99] width 37 height 6
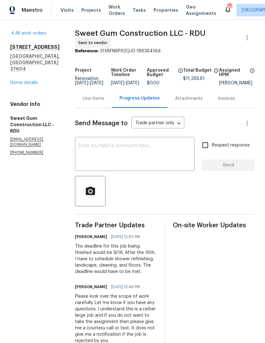
click at [21, 81] on link "Home details" at bounding box center [24, 83] width 28 height 4
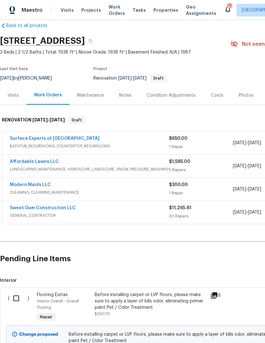
scroll to position [10, 0]
click at [33, 140] on link "Surface Experts of [GEOGRAPHIC_DATA]" at bounding box center [54, 138] width 89 height 4
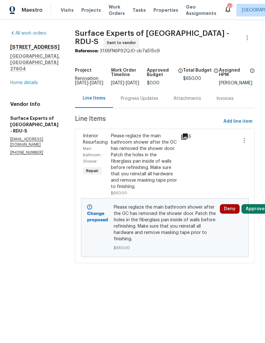
click at [255, 214] on button "Approve" at bounding box center [254, 209] width 27 height 10
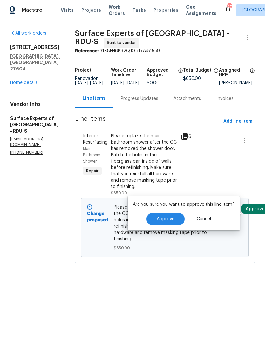
click at [172, 219] on span "Approve" at bounding box center [165, 219] width 18 height 5
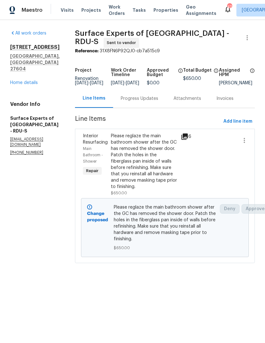
click at [141, 102] on div "Progress Updates" at bounding box center [139, 99] width 37 height 6
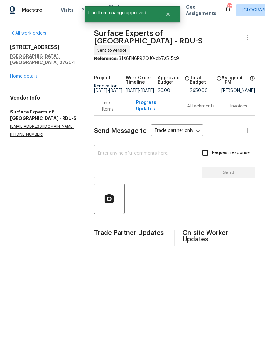
click at [101, 152] on textarea at bounding box center [144, 162] width 93 height 22
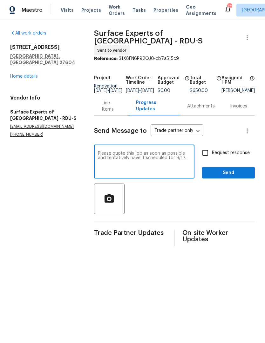
type textarea "Please quote this job as soon as possible and tentatively have it scheduled for…"
click at [208, 154] on input "Request response" at bounding box center [204, 152] width 13 height 13
checkbox input "true"
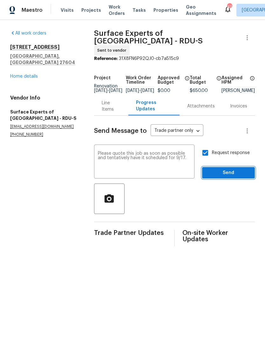
click at [221, 169] on span "Send" at bounding box center [228, 173] width 43 height 8
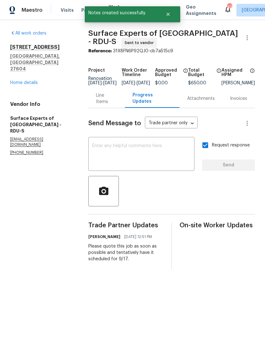
click at [25, 81] on link "Home details" at bounding box center [24, 83] width 28 height 4
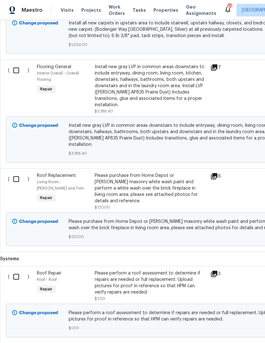
scroll to position [412, 0]
click at [102, 184] on div "Please purchase from Home Depot or [PERSON_NAME] masonry white wash paint and p…" at bounding box center [151, 189] width 112 height 32
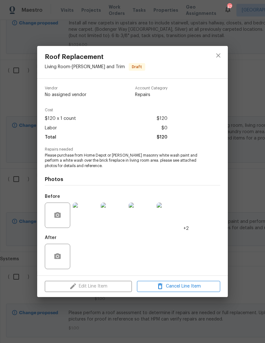
click at [80, 166] on span "Please purchase from Home Depot or [PERSON_NAME] masonry white wash paint and p…" at bounding box center [124, 161] width 158 height 16
click at [73, 164] on span "Please purchase from Home Depot or [PERSON_NAME] masonry white wash paint and p…" at bounding box center [124, 161] width 158 height 16
click at [61, 288] on div "Edit Line Item Cancel Line Item" at bounding box center [132, 286] width 190 height 21
click at [209, 263] on div "After" at bounding box center [132, 252] width 175 height 41
click at [218, 57] on icon "close" at bounding box center [218, 56] width 8 height 8
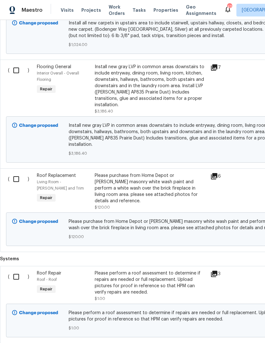
click at [102, 270] on div "Please perform a roof assessment to determine if repairs are needed or full rep…" at bounding box center [151, 282] width 112 height 25
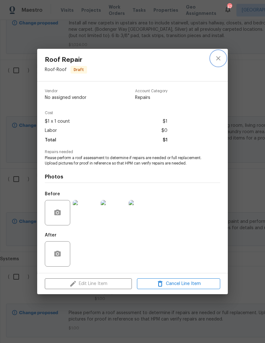
click at [222, 57] on icon "close" at bounding box center [218, 59] width 8 height 8
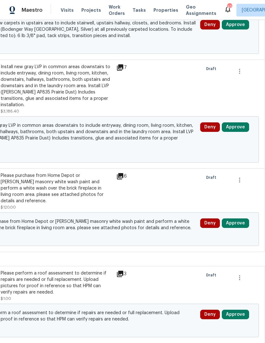
scroll to position [412, 94]
click at [237, 310] on button "Approve" at bounding box center [235, 315] width 27 height 10
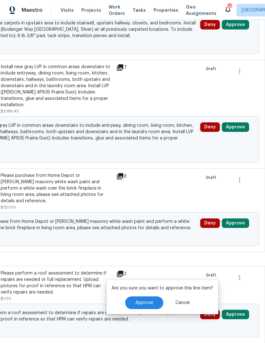
click at [155, 307] on button "Approve" at bounding box center [144, 303] width 38 height 13
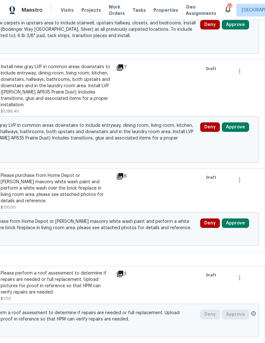
click at [239, 219] on button "Approve" at bounding box center [235, 224] width 27 height 10
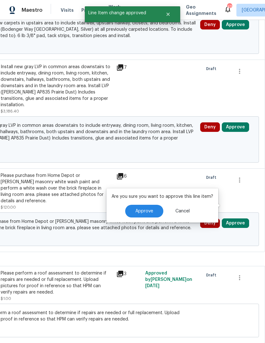
click at [149, 212] on span "Approve" at bounding box center [144, 211] width 18 height 5
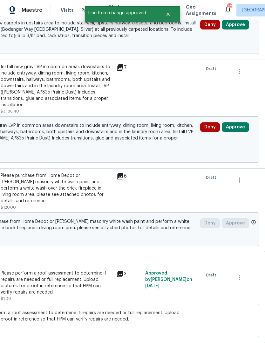
click at [239, 122] on button "Approve" at bounding box center [235, 127] width 27 height 10
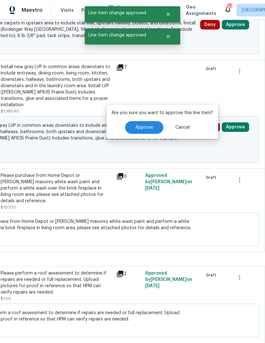
click at [152, 129] on button "Approve" at bounding box center [144, 127] width 38 height 13
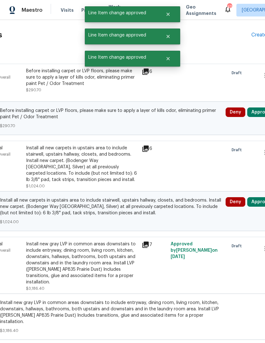
scroll to position [231, 73]
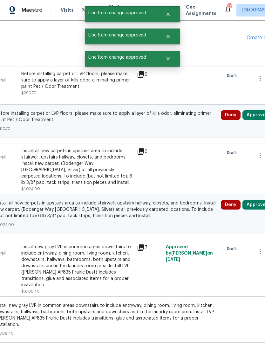
click at [251, 207] on button "Approve" at bounding box center [255, 205] width 27 height 10
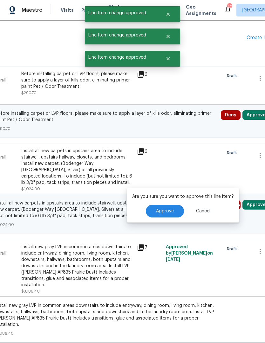
click at [167, 212] on span "Approve" at bounding box center [165, 211] width 18 height 5
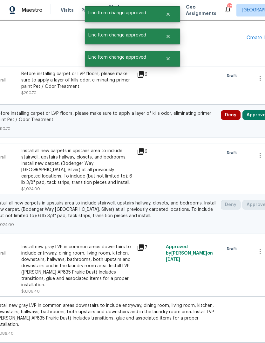
click at [255, 115] on button "Approve" at bounding box center [255, 115] width 27 height 10
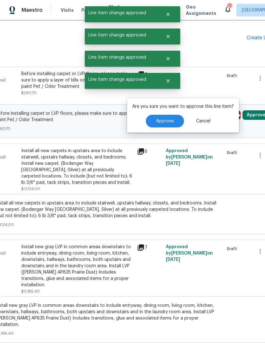
click at [170, 122] on span "Approve" at bounding box center [165, 121] width 18 height 5
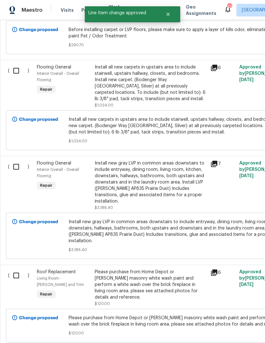
scroll to position [315, 0]
click at [16, 173] on input "checkbox" at bounding box center [19, 166] width 18 height 13
checkbox input "true"
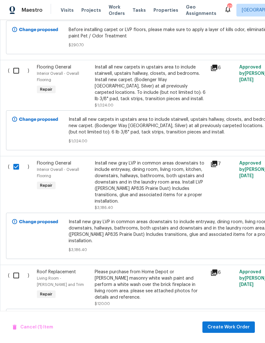
click at [17, 71] on input "checkbox" at bounding box center [19, 70] width 18 height 13
checkbox input "true"
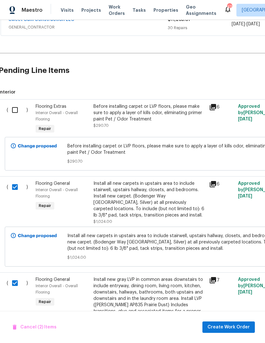
scroll to position [198, 1]
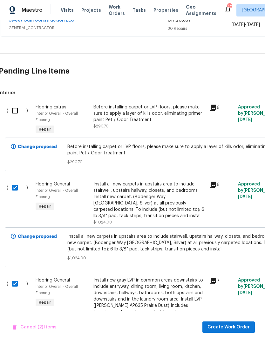
click at [17, 112] on input "checkbox" at bounding box center [17, 110] width 18 height 13
checkbox input "true"
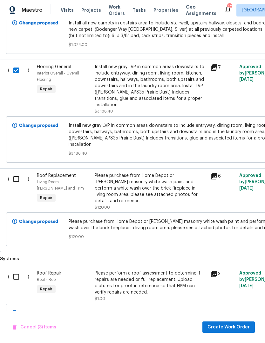
scroll to position [26, 0]
click at [222, 330] on span "Create Work Order" at bounding box center [228, 328] width 42 height 8
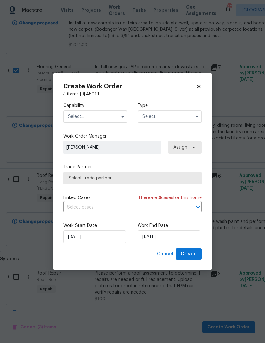
click at [81, 113] on input "text" at bounding box center [95, 116] width 64 height 13
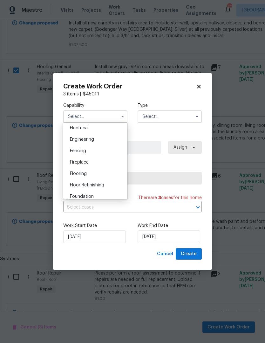
scroll to position [208, 0]
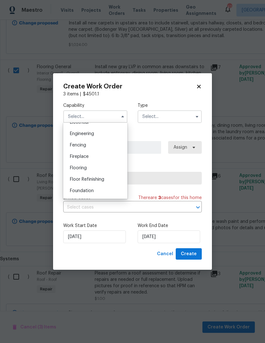
click at [75, 170] on span "Flooring" at bounding box center [78, 168] width 17 height 4
type input "Flooring"
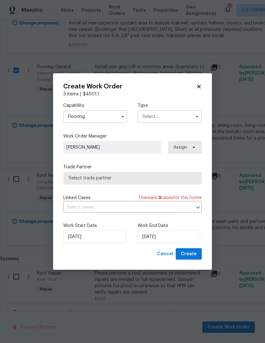
click at [157, 117] on input "text" at bounding box center [169, 116] width 64 height 13
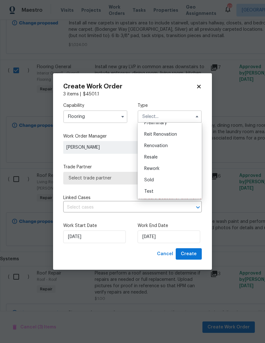
scroll to position [144, 0]
click at [164, 147] on span "Renovation" at bounding box center [155, 146] width 23 height 4
type input "Renovation"
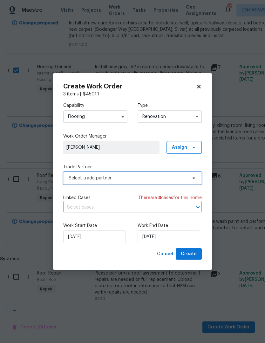
click at [179, 172] on span "Select trade partner" at bounding box center [132, 178] width 138 height 13
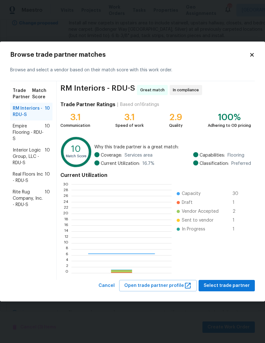
scroll to position [89, 100]
click at [253, 54] on icon at bounding box center [251, 54] width 3 height 3
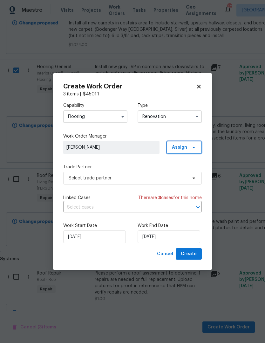
click at [189, 152] on span "Assign" at bounding box center [183, 147] width 35 height 13
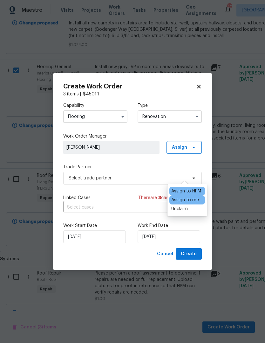
click at [154, 164] on label "Trade Partner" at bounding box center [132, 167] width 138 height 6
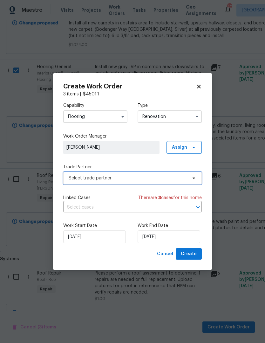
click at [195, 178] on icon at bounding box center [193, 178] width 5 height 5
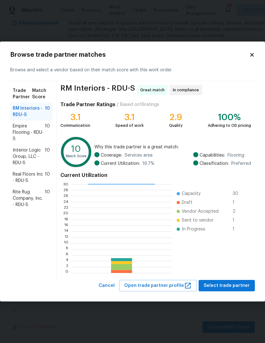
click at [22, 199] on span "Rite Rug Company, Inc. - RDU-S" at bounding box center [29, 198] width 32 height 19
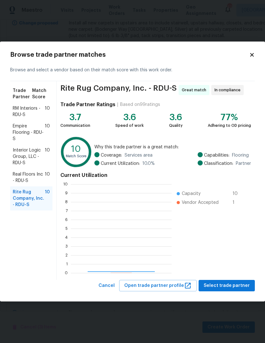
scroll to position [89, 101]
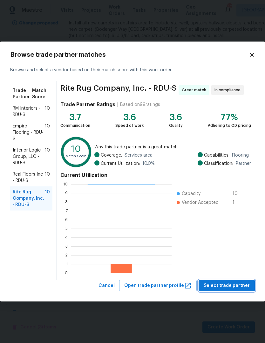
click at [228, 286] on span "Select trade partner" at bounding box center [226, 286] width 46 height 8
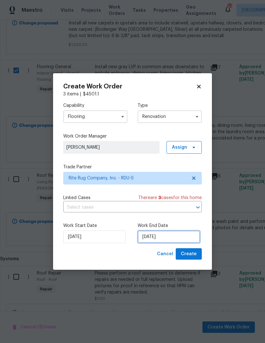
click at [171, 239] on input "[DATE]" at bounding box center [168, 237] width 63 height 13
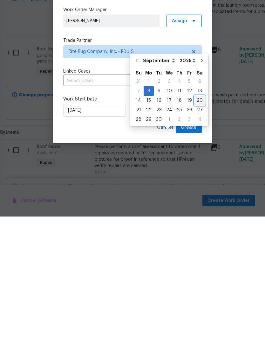
click at [198, 223] on div "20" at bounding box center [199, 227] width 10 height 9
type input "[DATE]"
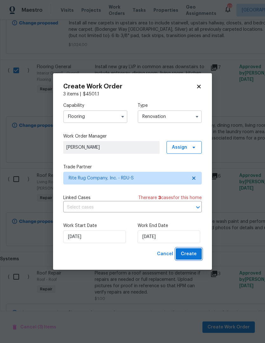
click at [193, 256] on span "Create" at bounding box center [189, 254] width 16 height 8
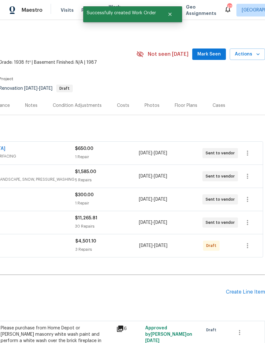
scroll to position [0, 96]
click at [248, 242] on icon "button" at bounding box center [247, 246] width 8 height 8
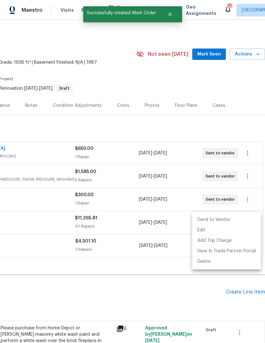
click at [222, 220] on li "Send to Vendor" at bounding box center [226, 220] width 69 height 10
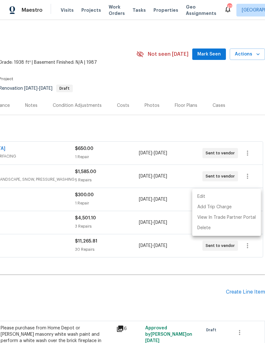
click at [185, 251] on div at bounding box center [132, 171] width 265 height 343
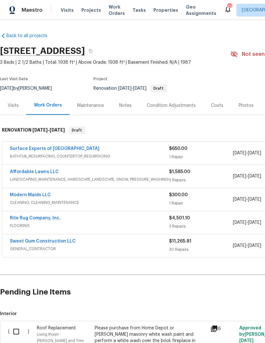
scroll to position [0, 0]
click at [39, 216] on link "Rite Rug Company, Inc." at bounding box center [35, 218] width 51 height 4
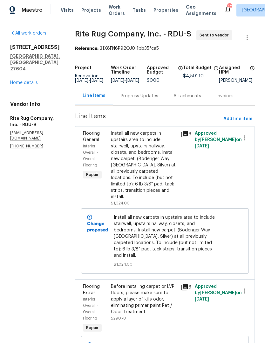
click at [141, 99] on div "Progress Updates" at bounding box center [139, 96] width 37 height 6
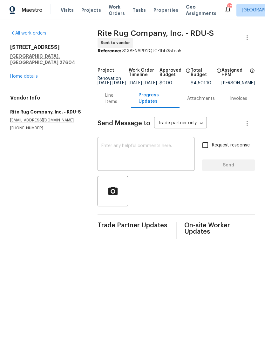
click at [101, 153] on textarea at bounding box center [145, 155] width 89 height 22
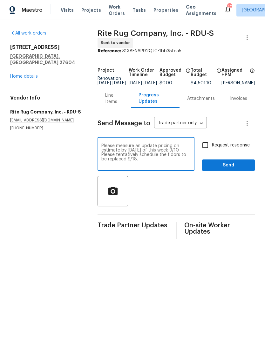
type textarea "Please measure an update pricing on estimate by [DATE] of this week 9/10. Pleas…"
click at [209, 150] on input "Request response" at bounding box center [204, 145] width 13 height 13
checkbox input "true"
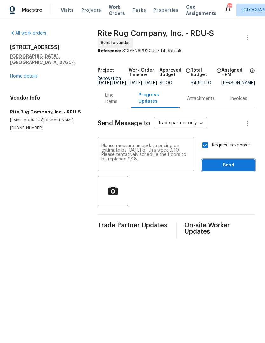
click at [228, 169] on span "Send" at bounding box center [228, 166] width 43 height 8
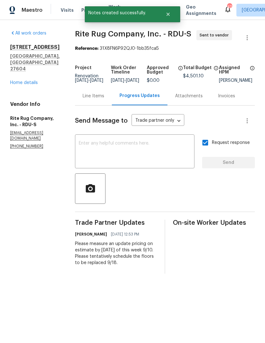
click at [19, 81] on link "Home details" at bounding box center [24, 83] width 28 height 4
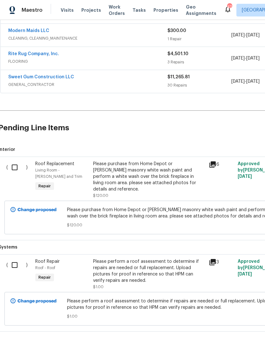
scroll to position [164, 2]
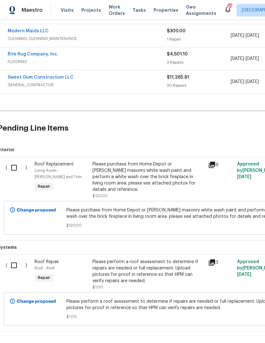
click at [112, 177] on div "Please purchase from Home Depot or [PERSON_NAME] masonry white wash paint and p…" at bounding box center [148, 177] width 112 height 32
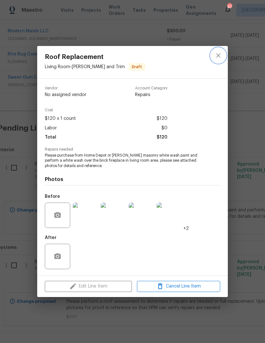
click at [221, 55] on icon "close" at bounding box center [218, 56] width 8 height 8
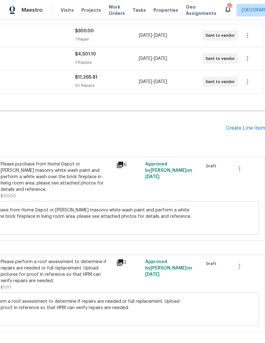
scroll to position [164, 94]
click at [242, 169] on icon "button" at bounding box center [239, 169] width 8 height 8
click at [205, 198] on div at bounding box center [132, 171] width 265 height 343
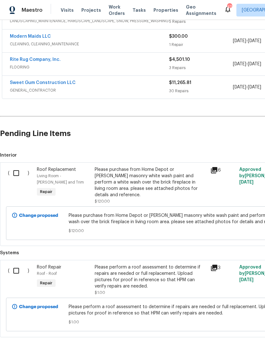
scroll to position [158, 0]
click at [16, 267] on input "checkbox" at bounding box center [19, 271] width 18 height 13
checkbox input "true"
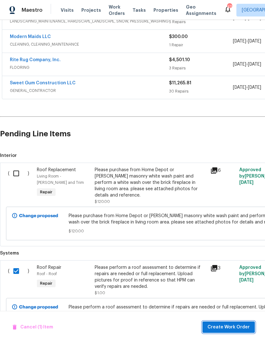
click at [224, 329] on span "Create Work Order" at bounding box center [228, 328] width 42 height 8
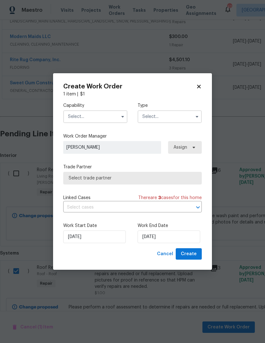
click at [83, 114] on input "text" at bounding box center [95, 116] width 64 height 13
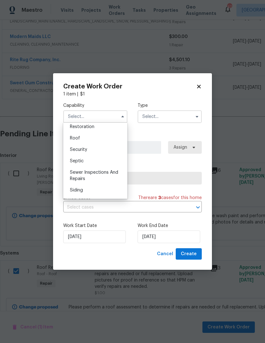
scroll to position [645, 0]
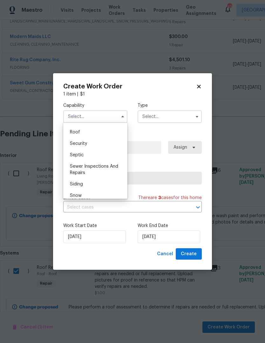
click at [74, 134] on span "Roof" at bounding box center [75, 132] width 10 height 4
type input "Roof"
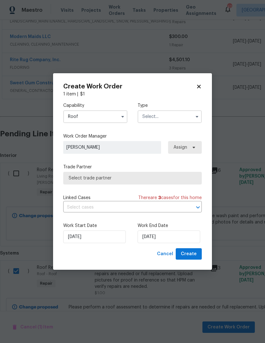
click at [159, 116] on input "text" at bounding box center [169, 116] width 64 height 13
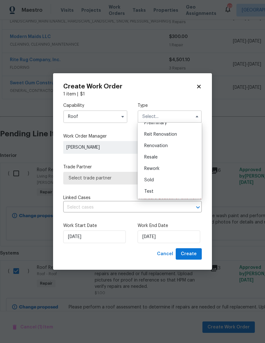
scroll to position [144, 0]
click at [154, 147] on span "Renovation" at bounding box center [155, 146] width 23 height 4
type input "Renovation"
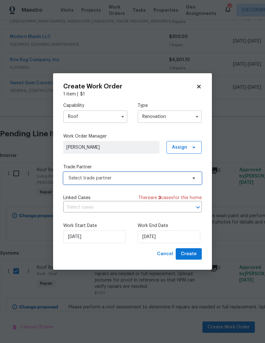
click at [192, 179] on icon at bounding box center [193, 178] width 5 height 5
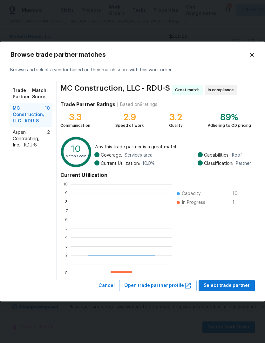
scroll to position [89, 101]
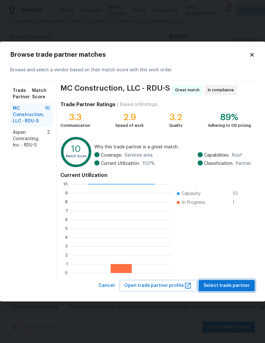
click at [233, 286] on span "Select trade partner" at bounding box center [226, 286] width 46 height 8
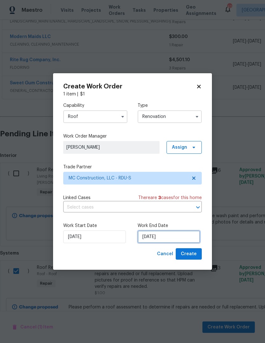
click at [180, 237] on input "[DATE]" at bounding box center [168, 237] width 63 height 13
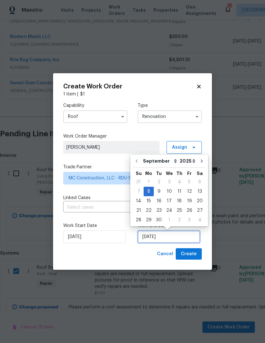
scroll to position [3, 0]
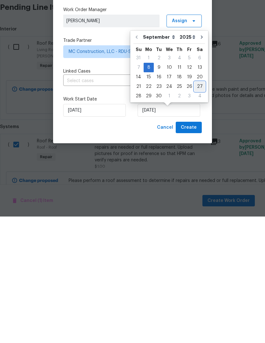
click at [194, 209] on div "27" at bounding box center [199, 213] width 10 height 9
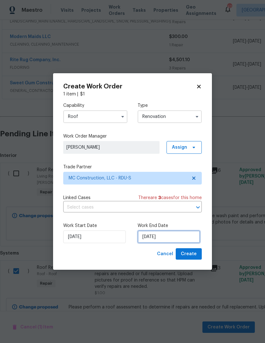
click at [165, 236] on input "[DATE]" at bounding box center [168, 237] width 63 height 13
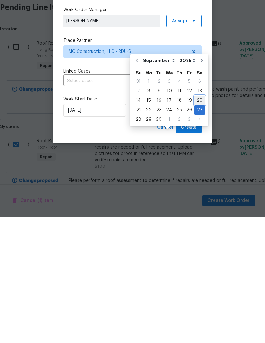
click at [198, 223] on div "20" at bounding box center [199, 227] width 10 height 9
type input "[DATE]"
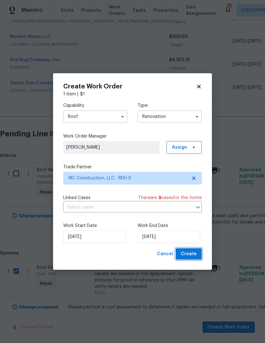
click at [193, 256] on span "Create" at bounding box center [189, 254] width 16 height 8
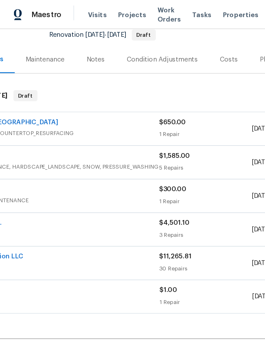
scroll to position [63, 58]
